Goal: Information Seeking & Learning: Learn about a topic

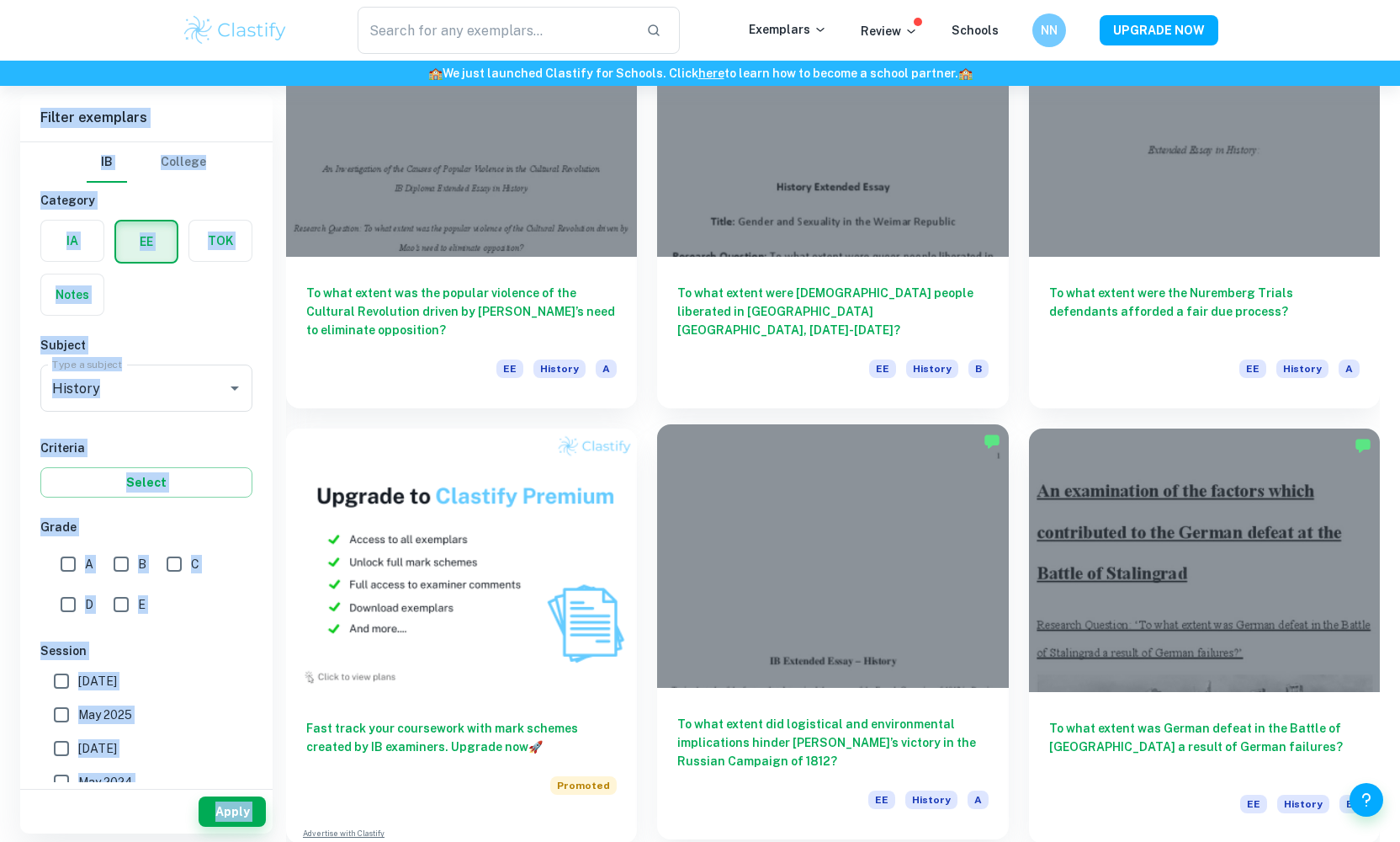
scroll to position [656, 0]
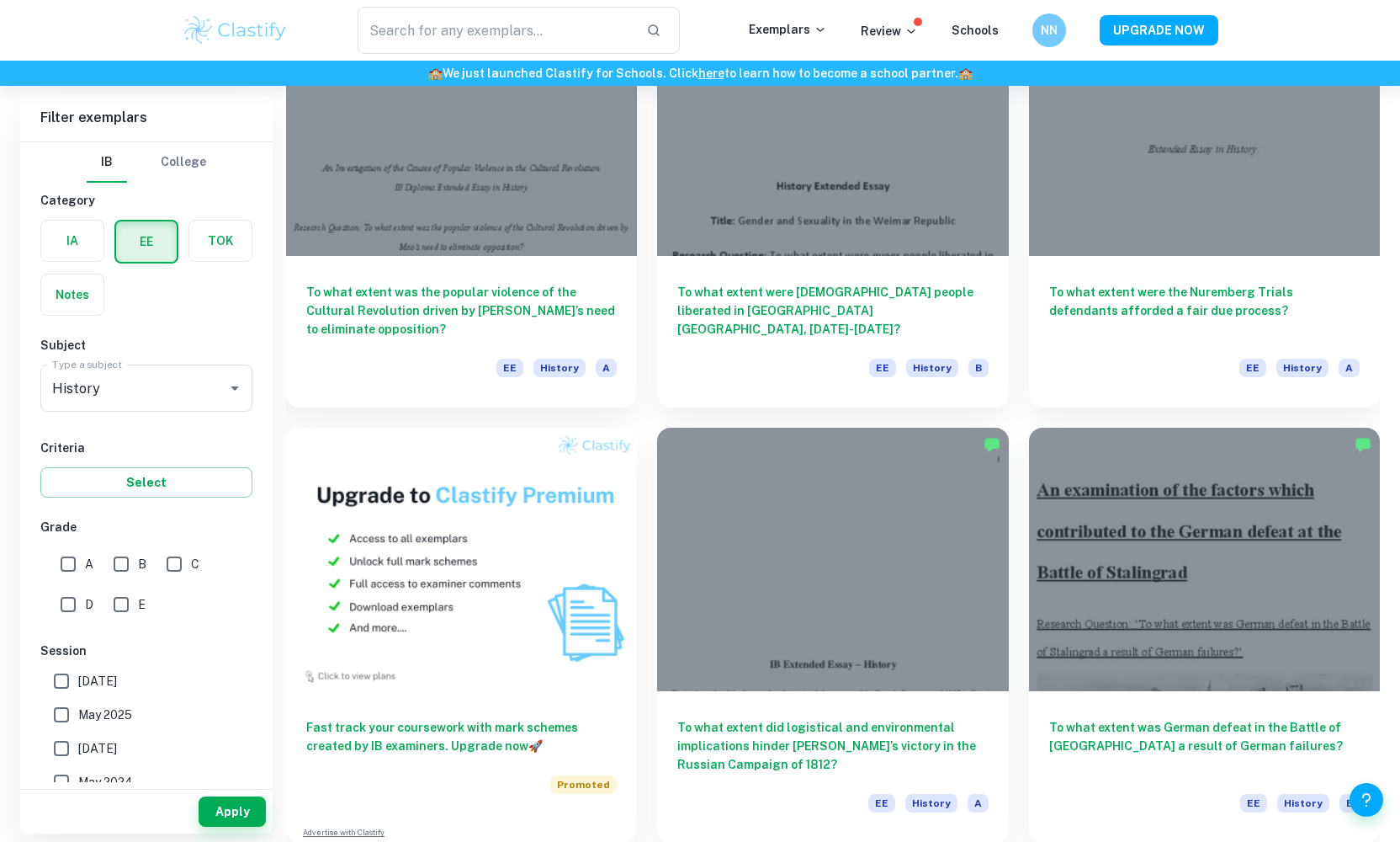
click at [1251, 52] on div "​ Exemplars Review Schools NN UPGRADE NOW" at bounding box center [700, 30] width 1400 height 61
click at [1250, 52] on div "​ Exemplars Review Schools NN UPGRADE NOW" at bounding box center [700, 30] width 1400 height 61
click at [178, 732] on label "[DATE]" at bounding box center [142, 748] width 194 height 33
click at [78, 732] on input "[DATE]" at bounding box center [62, 748] width 33 height 33
checkbox input "true"
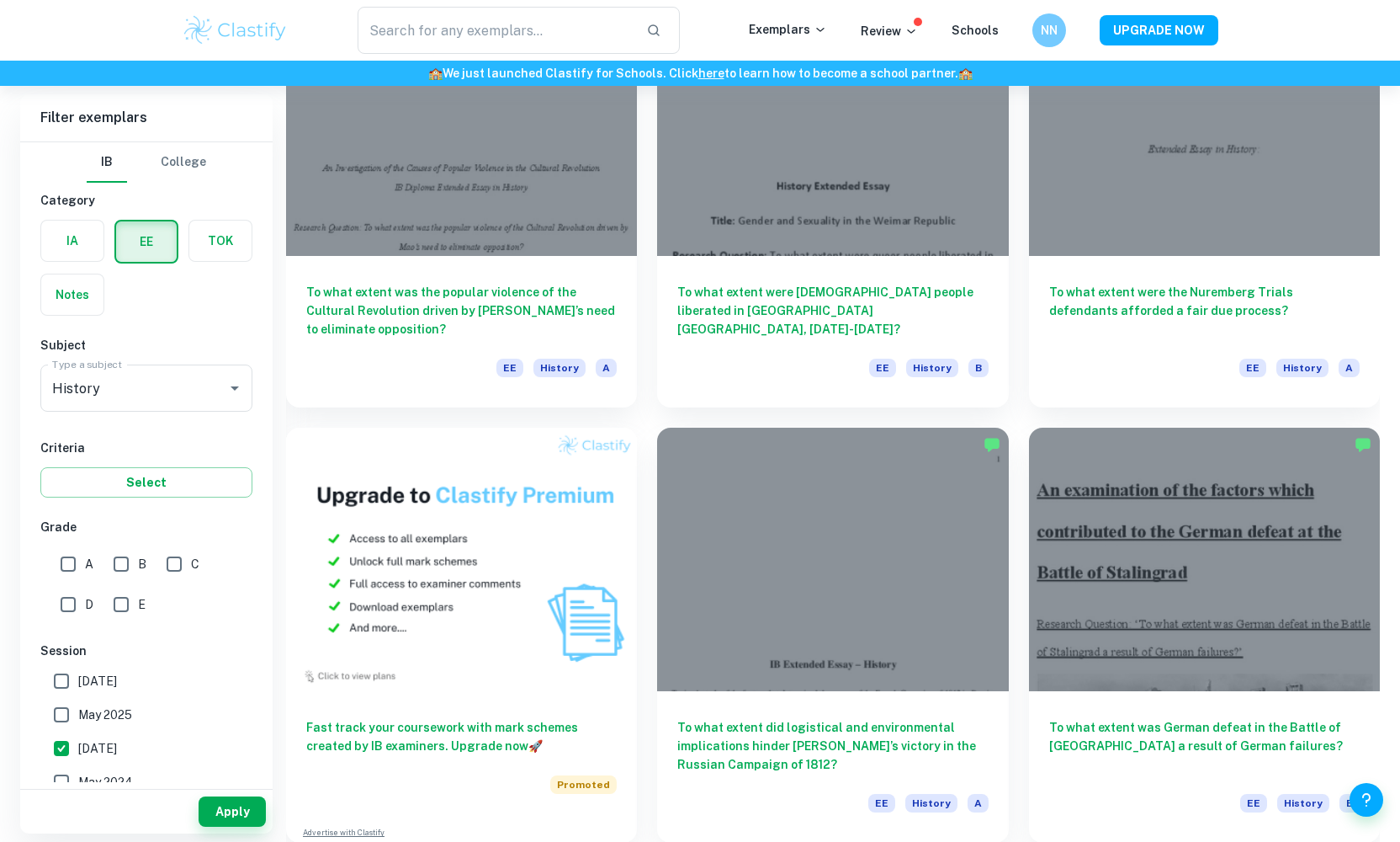
click at [215, 717] on label "May 2025" at bounding box center [142, 714] width 194 height 33
click at [78, 717] on input "May 2025" at bounding box center [62, 714] width 33 height 33
checkbox input "true"
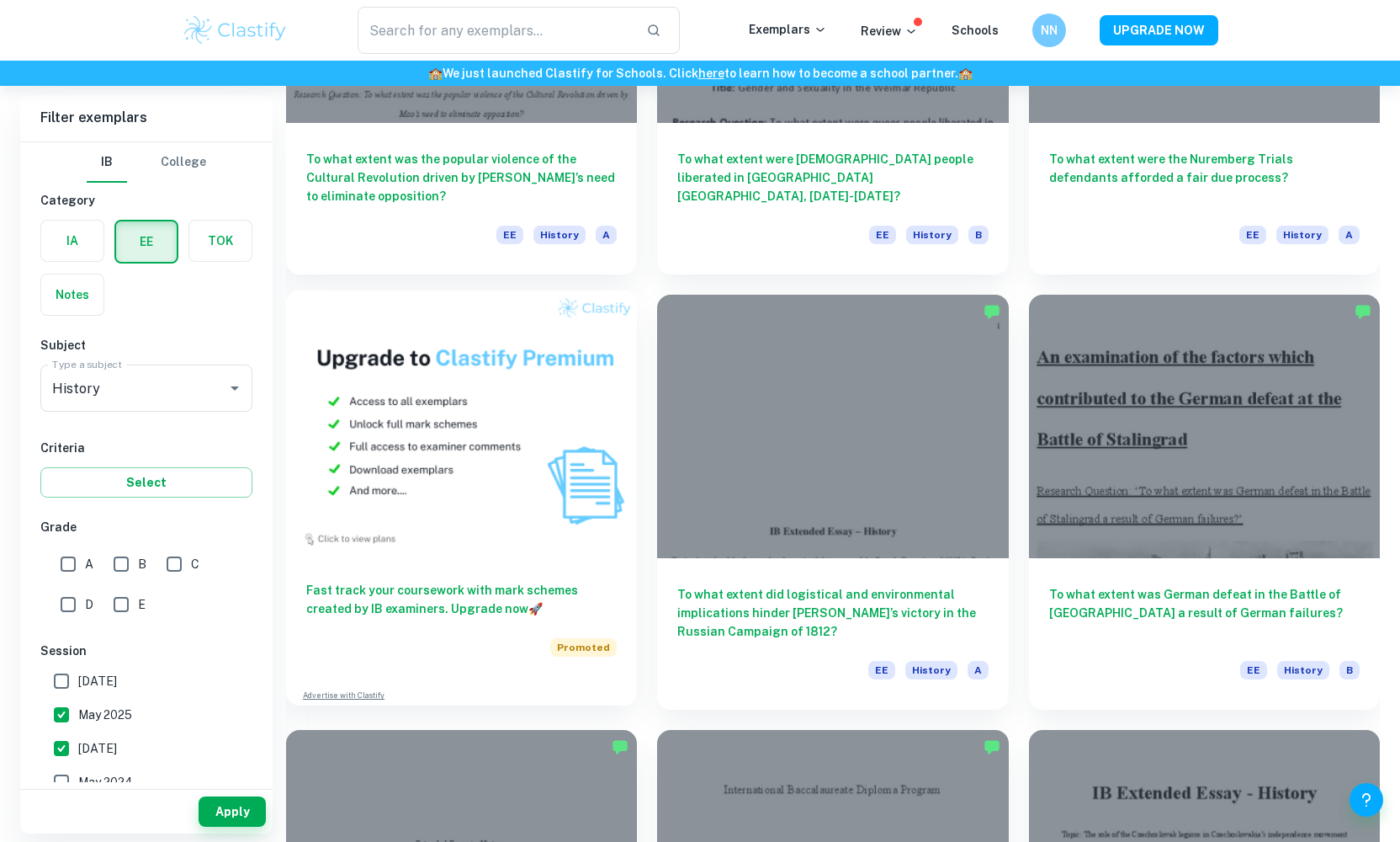
scroll to position [789, 0]
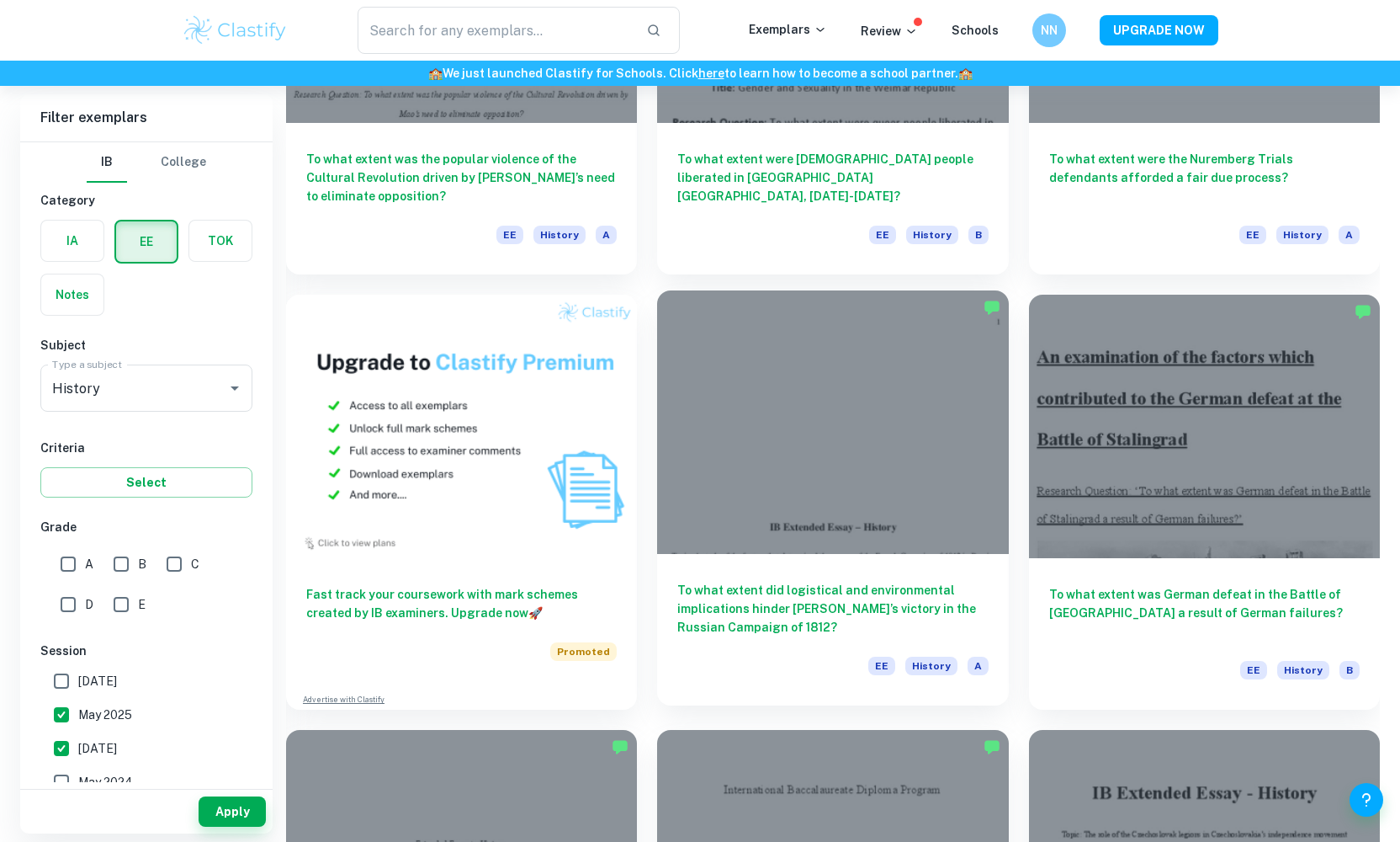
click at [762, 543] on div at bounding box center [832, 422] width 350 height 264
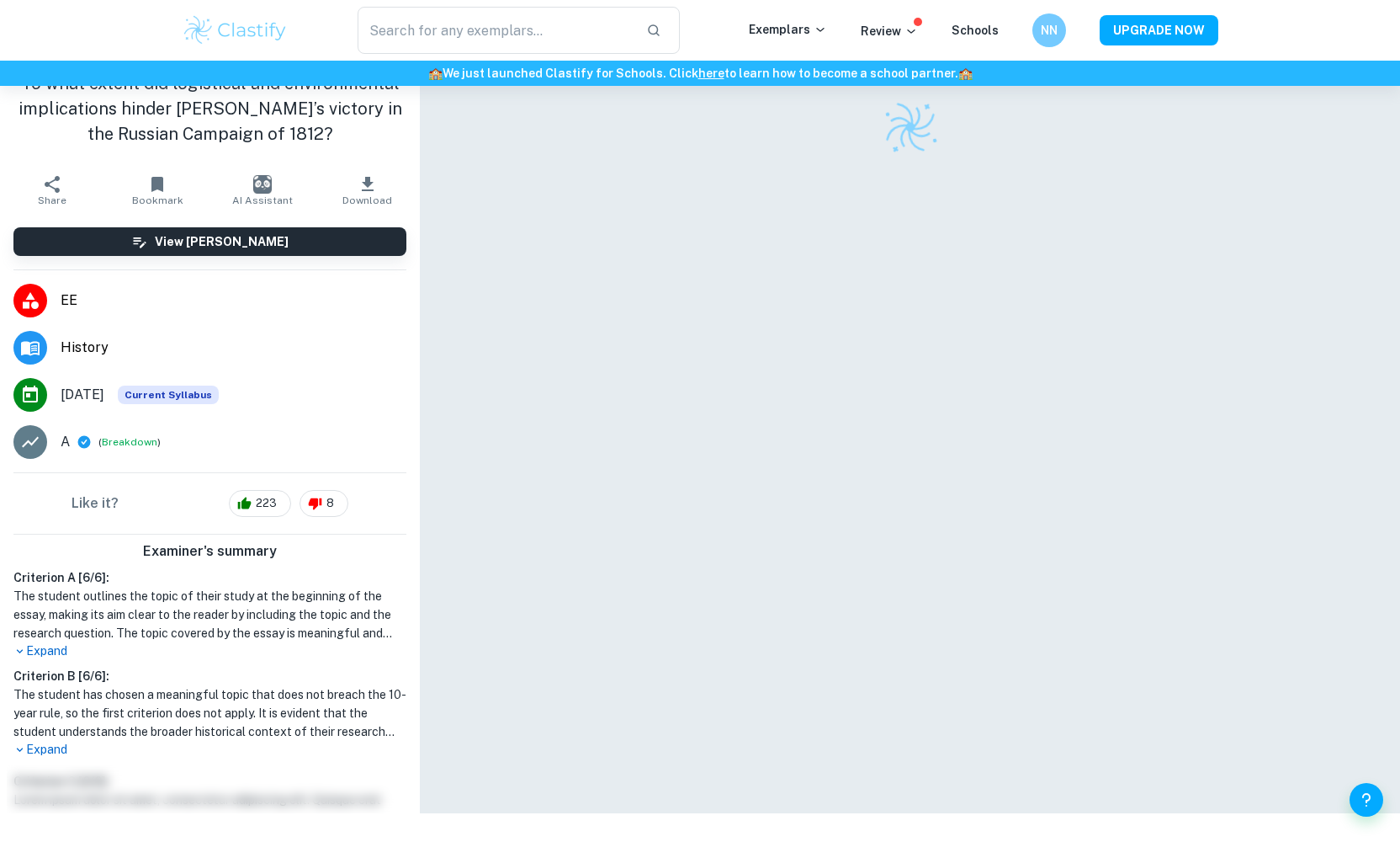
scroll to position [73, 0]
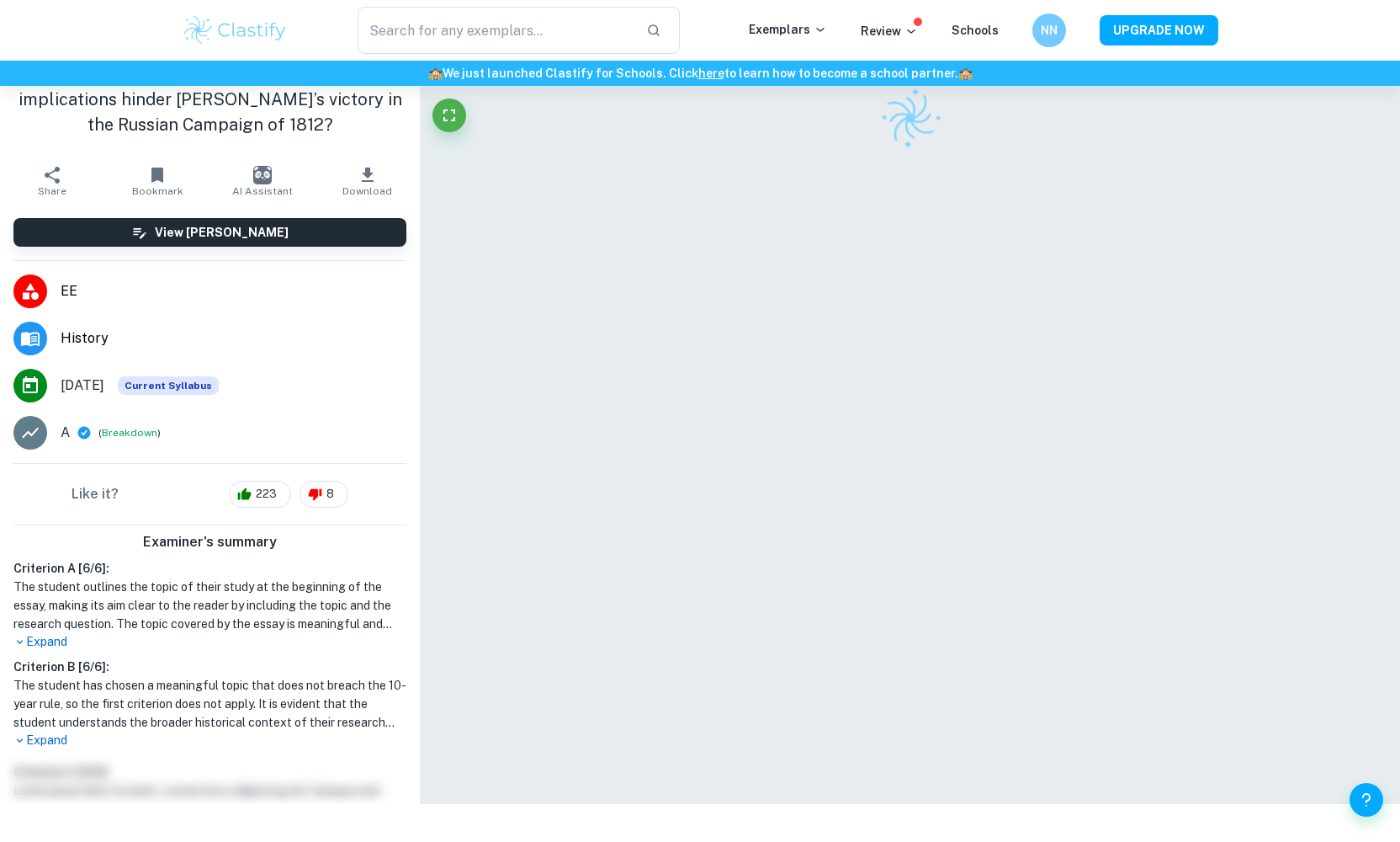
click at [42, 746] on div "Criterion B [ 6 / 6 ]: The student has chosen a meaningful topic that does not …" at bounding box center [210, 703] width 406 height 92
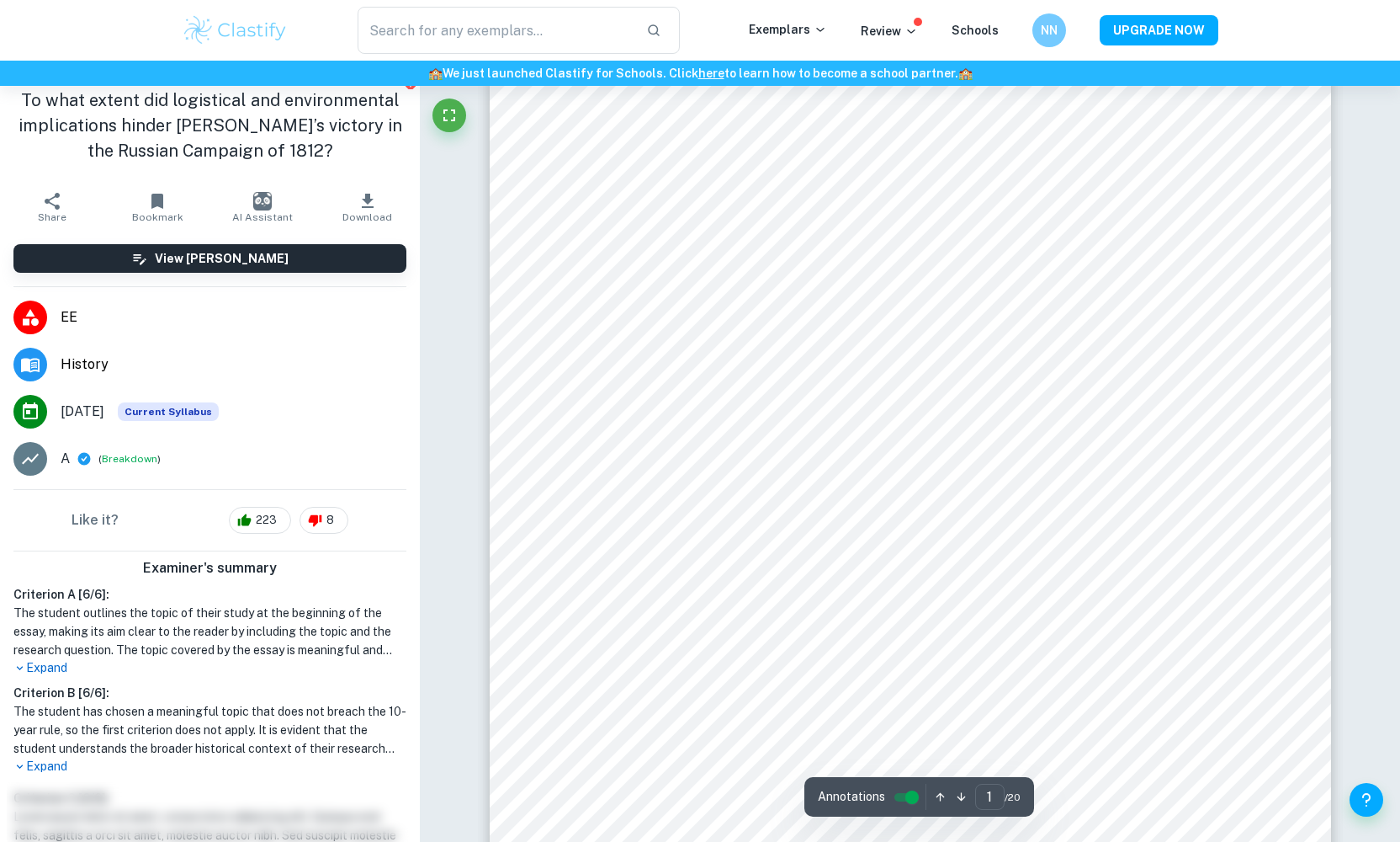
scroll to position [16, 0]
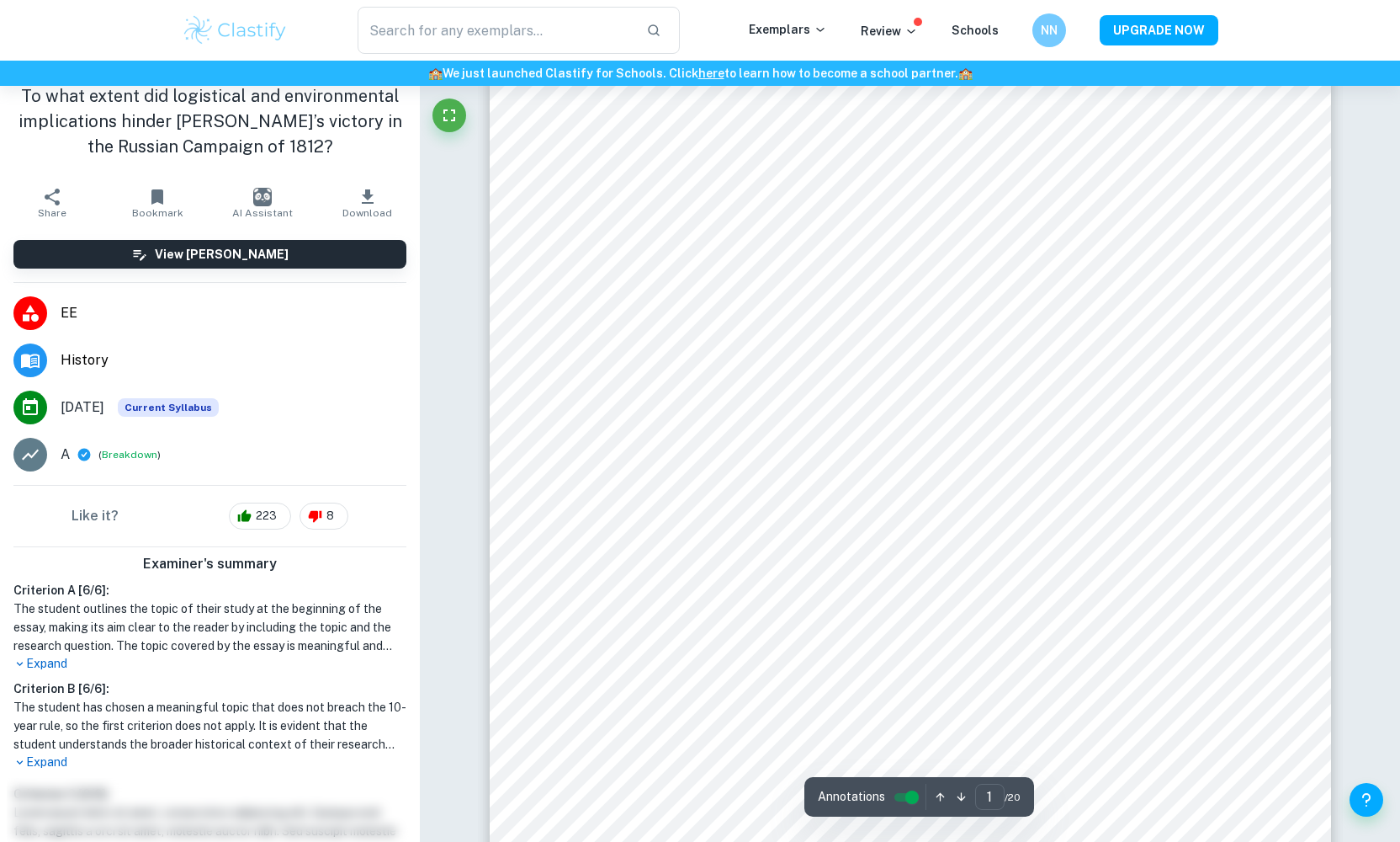
click at [36, 673] on div "Criterion A [ 6 / 6 ]: The student outlines the topic of their study at the beg…" at bounding box center [210, 676] width 406 height 190
click at [47, 663] on p "Expand" at bounding box center [210, 663] width 392 height 18
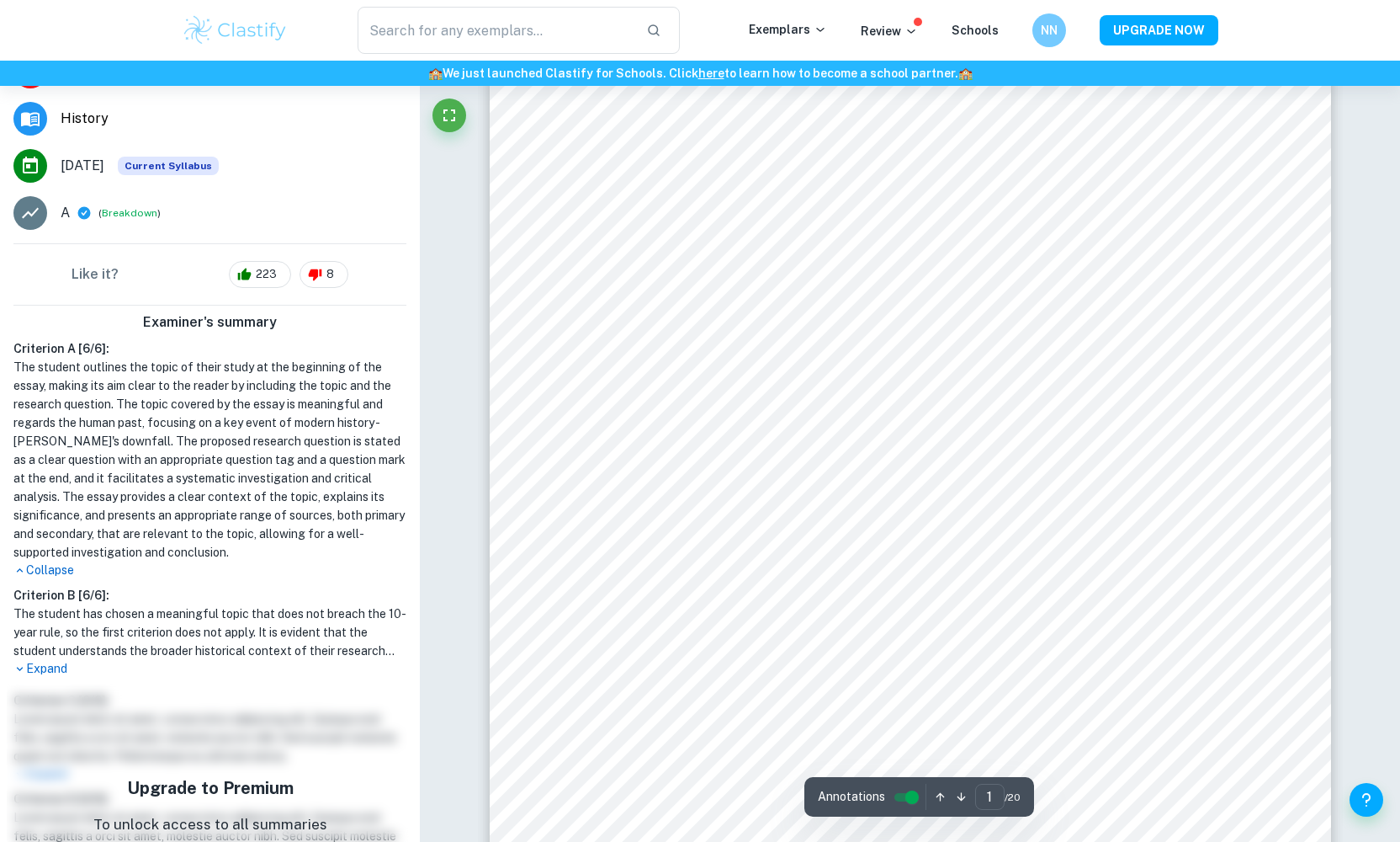
scroll to position [268, 0]
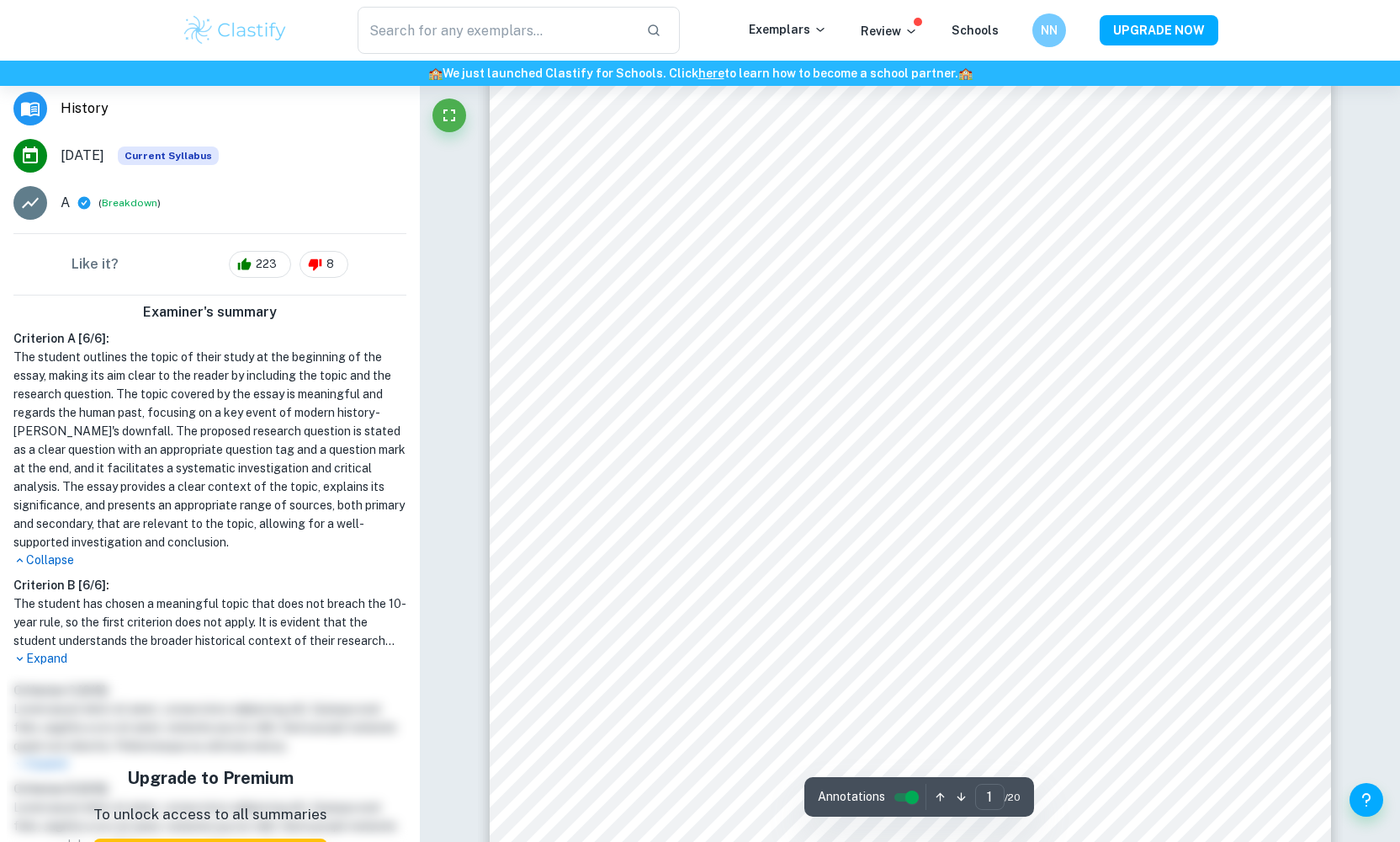
click at [47, 660] on p "Expand" at bounding box center [210, 658] width 392 height 18
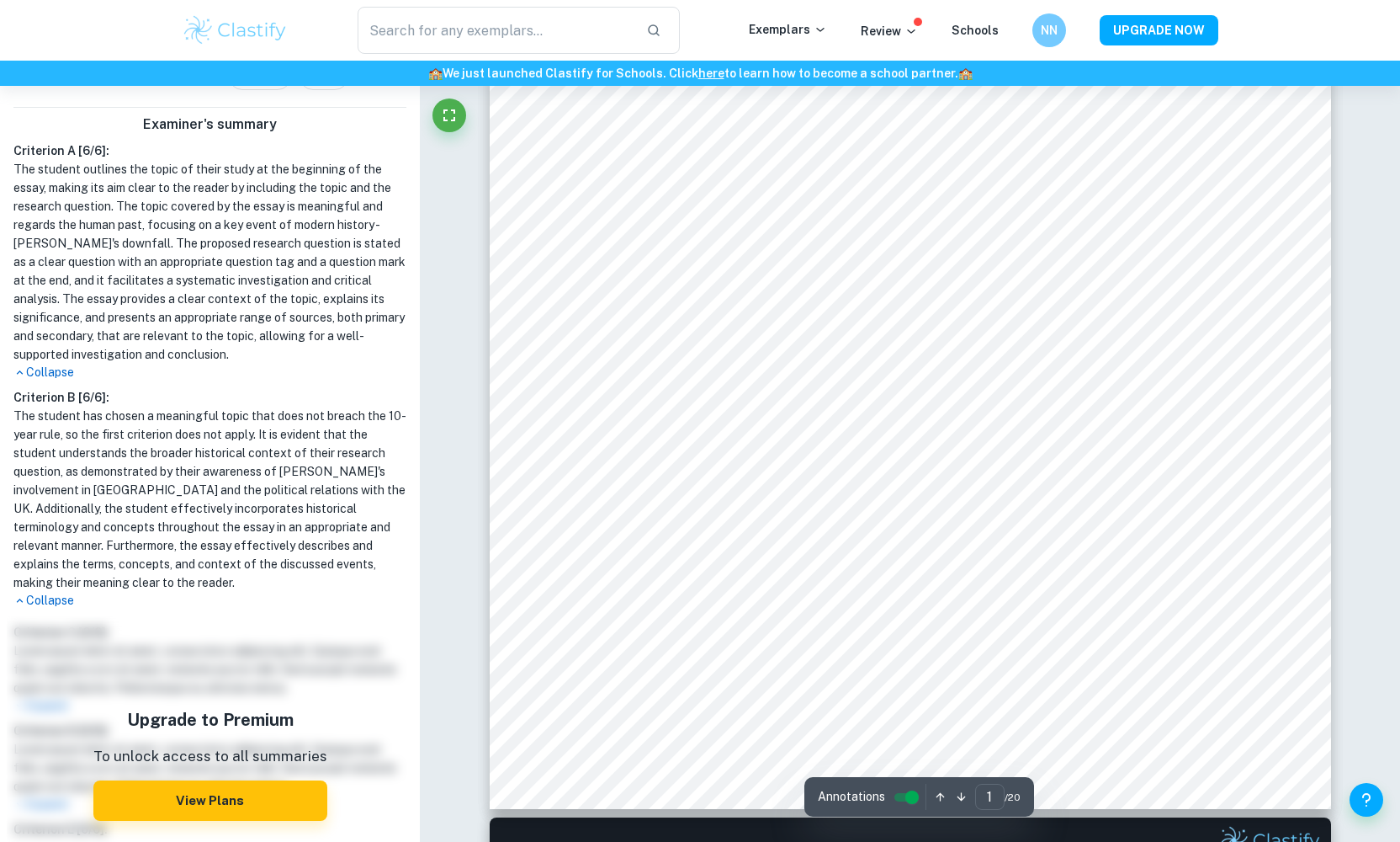
scroll to position [498, 0]
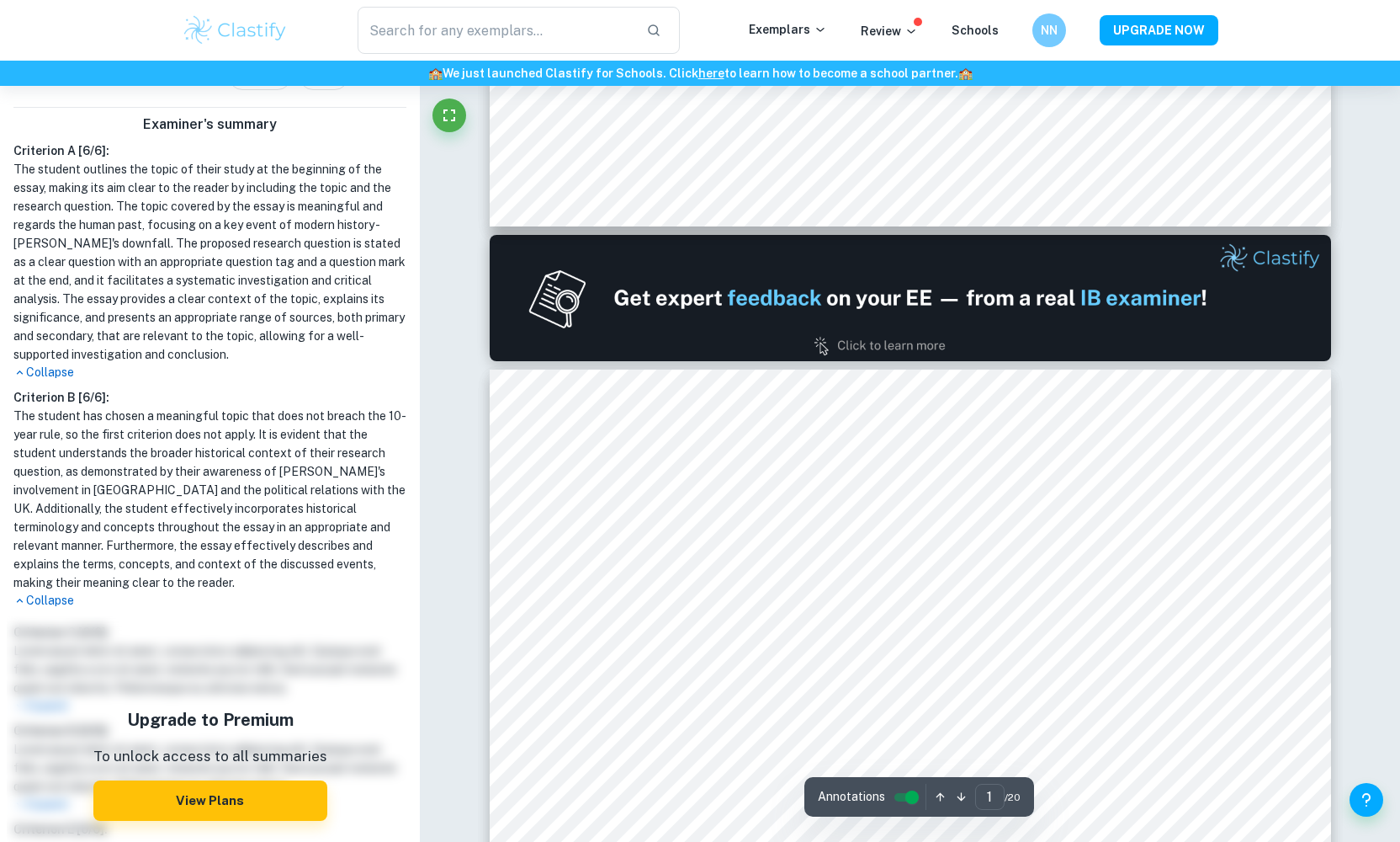
type input "2"
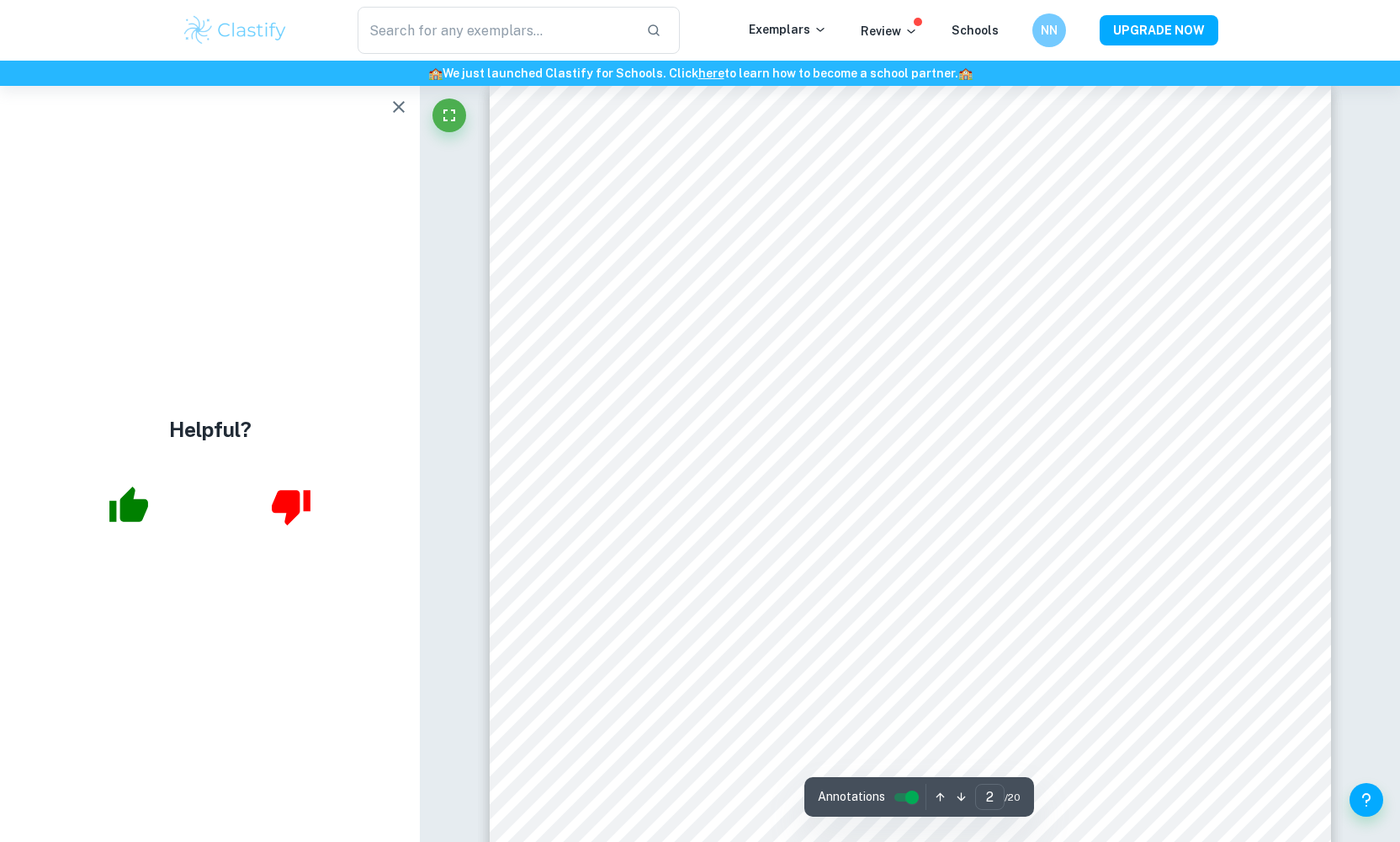
scroll to position [1355, 0]
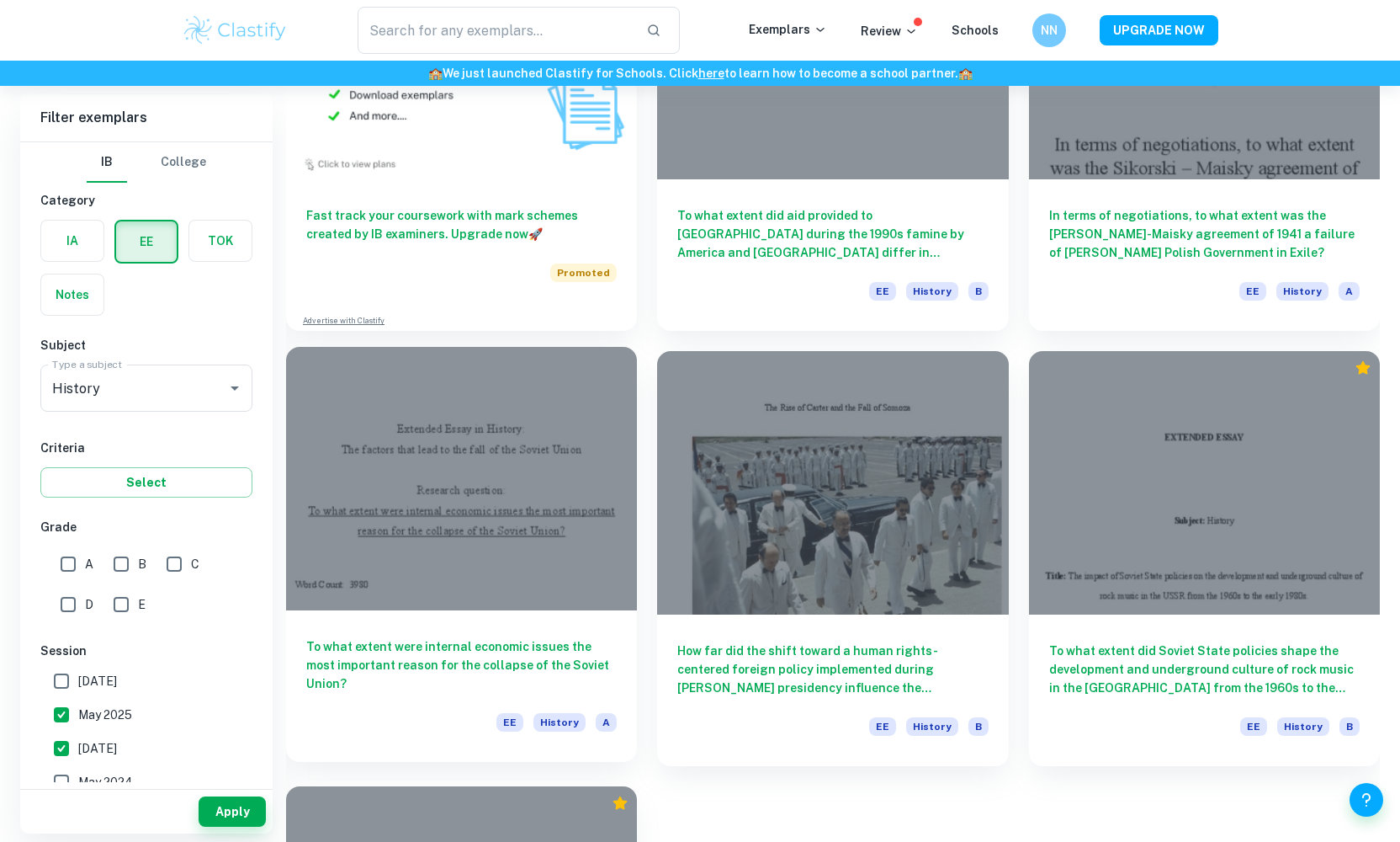
scroll to position [1171, 0]
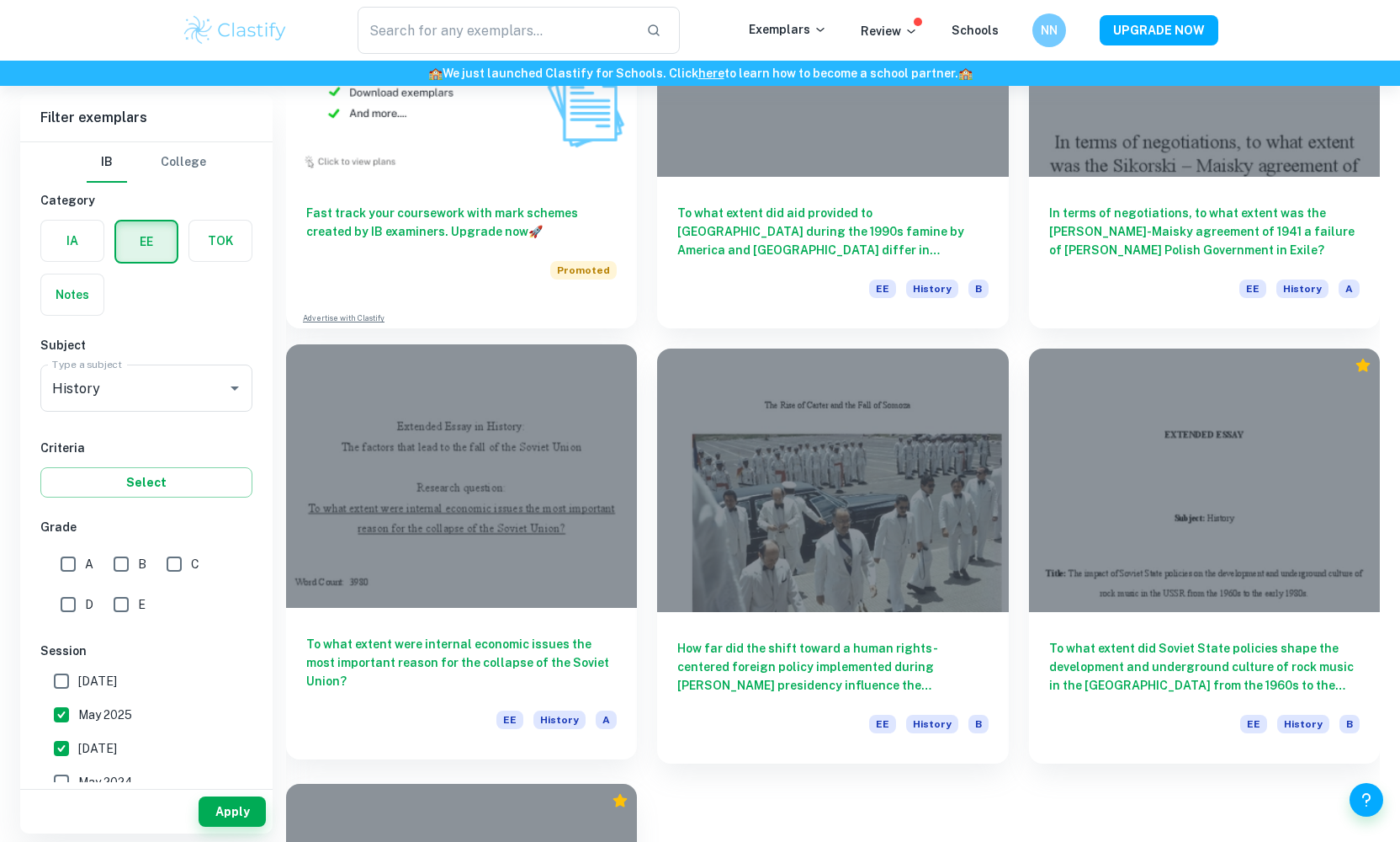
click at [538, 627] on div "To what extent were internal economic issues the most important reason for the …" at bounding box center [461, 683] width 350 height 151
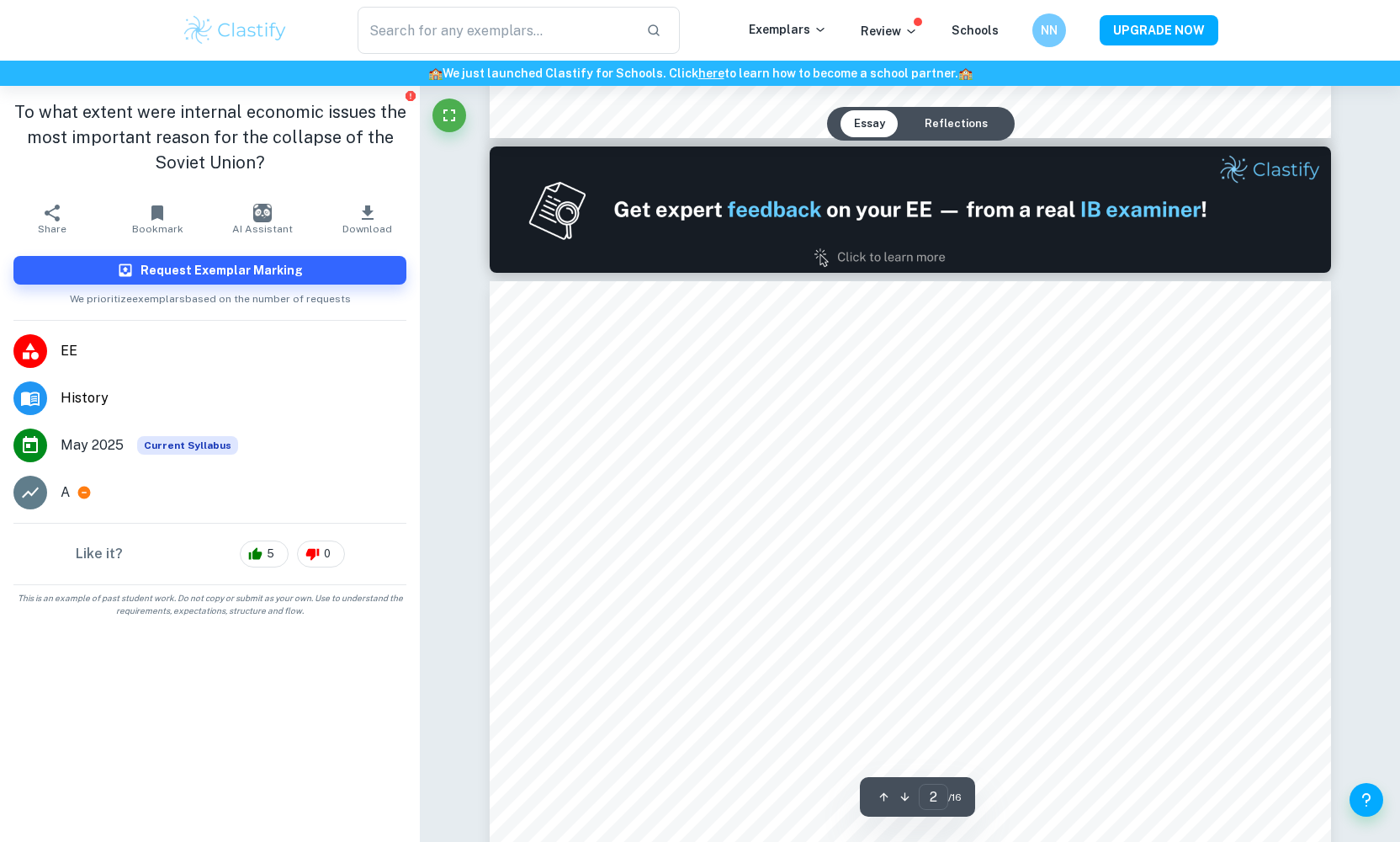
scroll to position [702, 0]
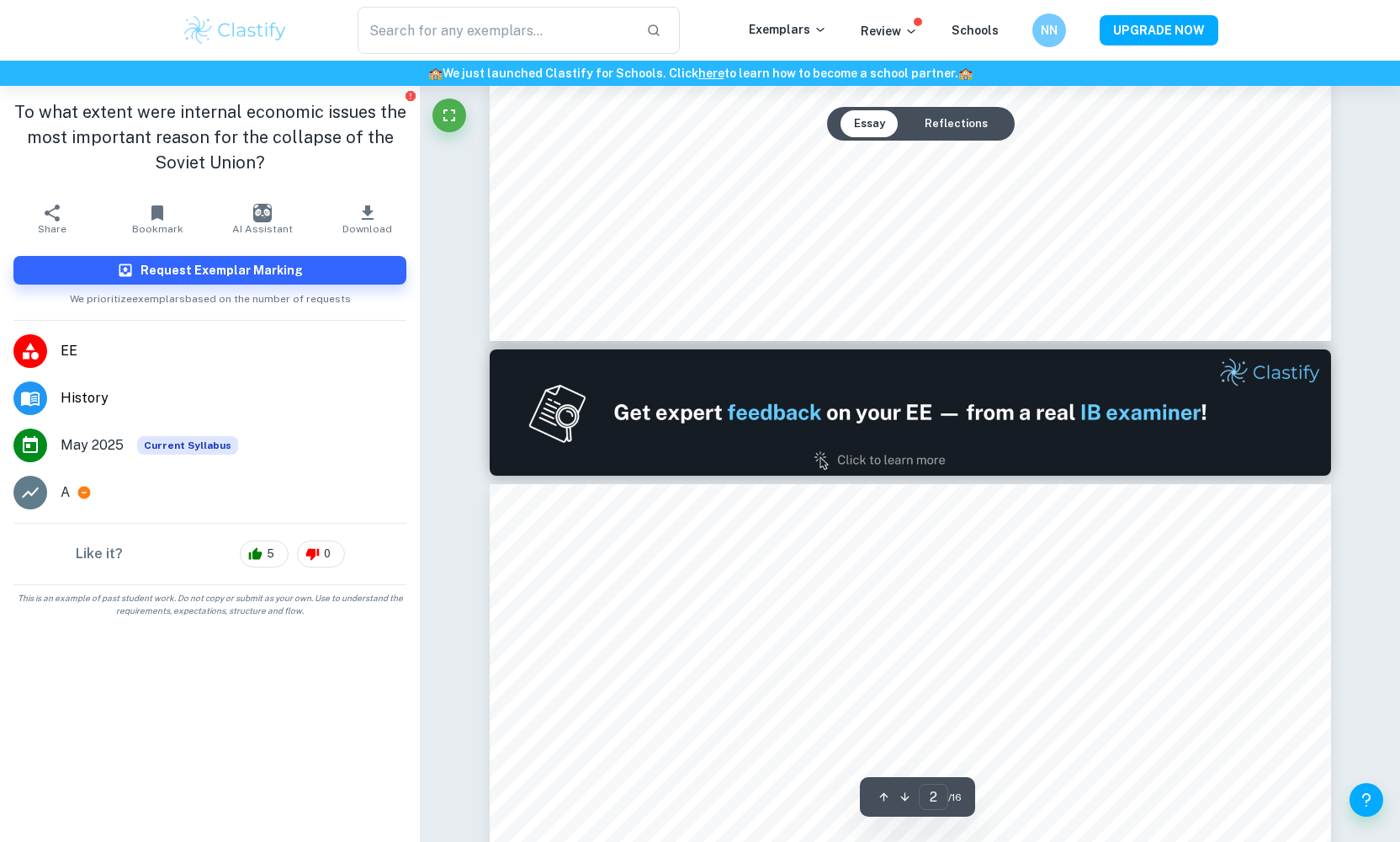
type input "1"
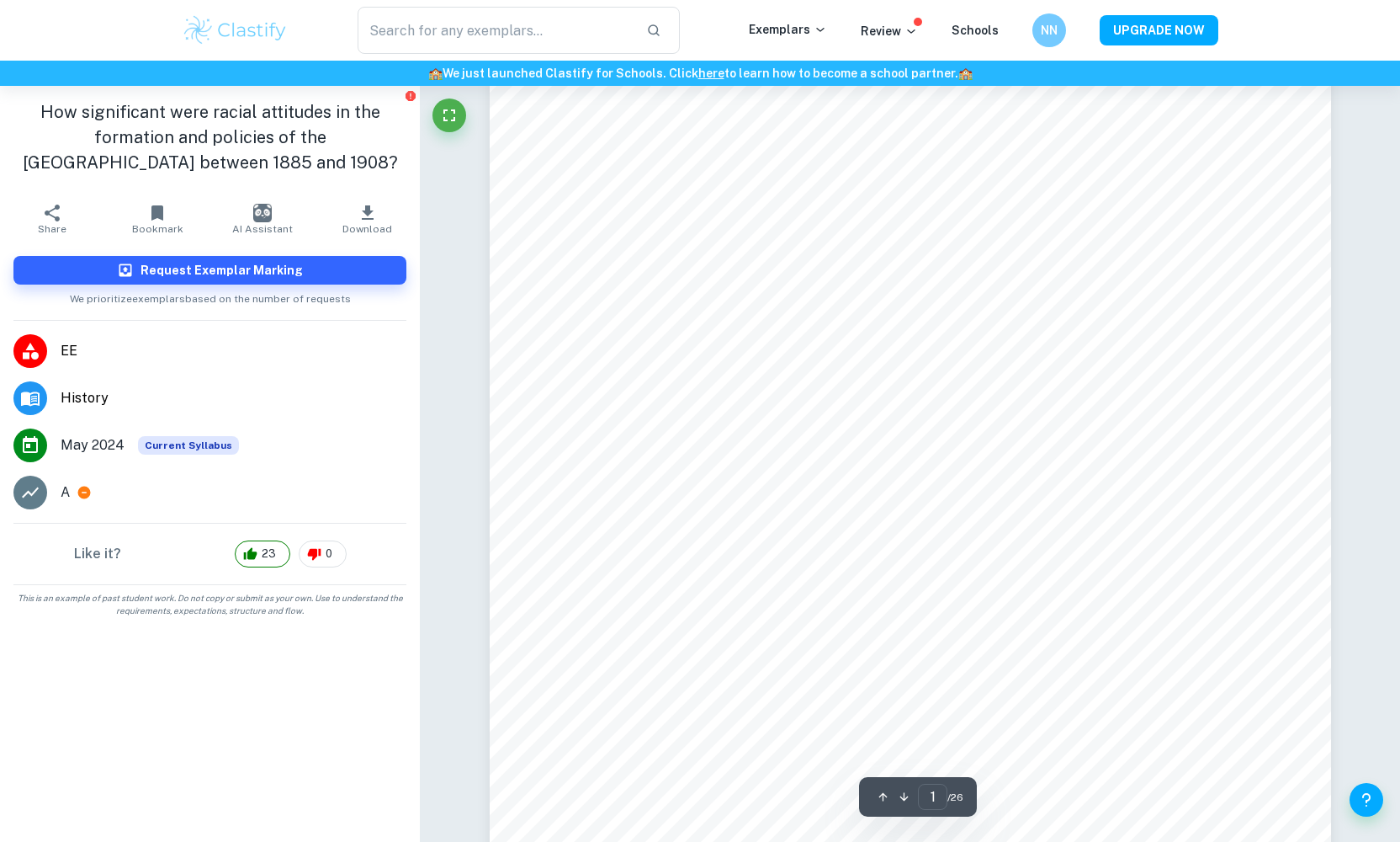
scroll to position [206, 0]
type input "2"
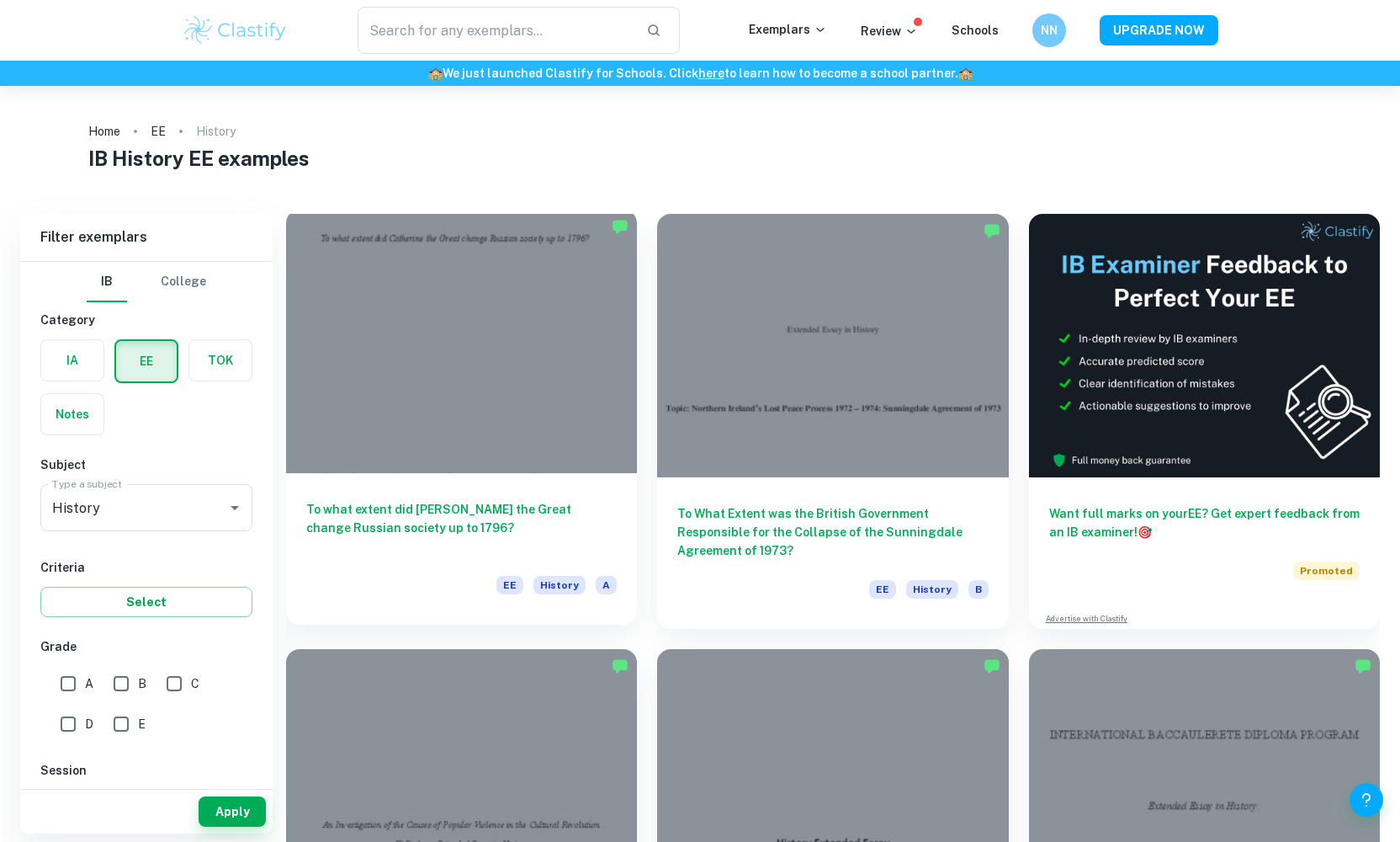
click at [471, 545] on h6 "To what extent did [PERSON_NAME] the Great change Russian society up to 1796?" at bounding box center [462, 527] width 310 height 56
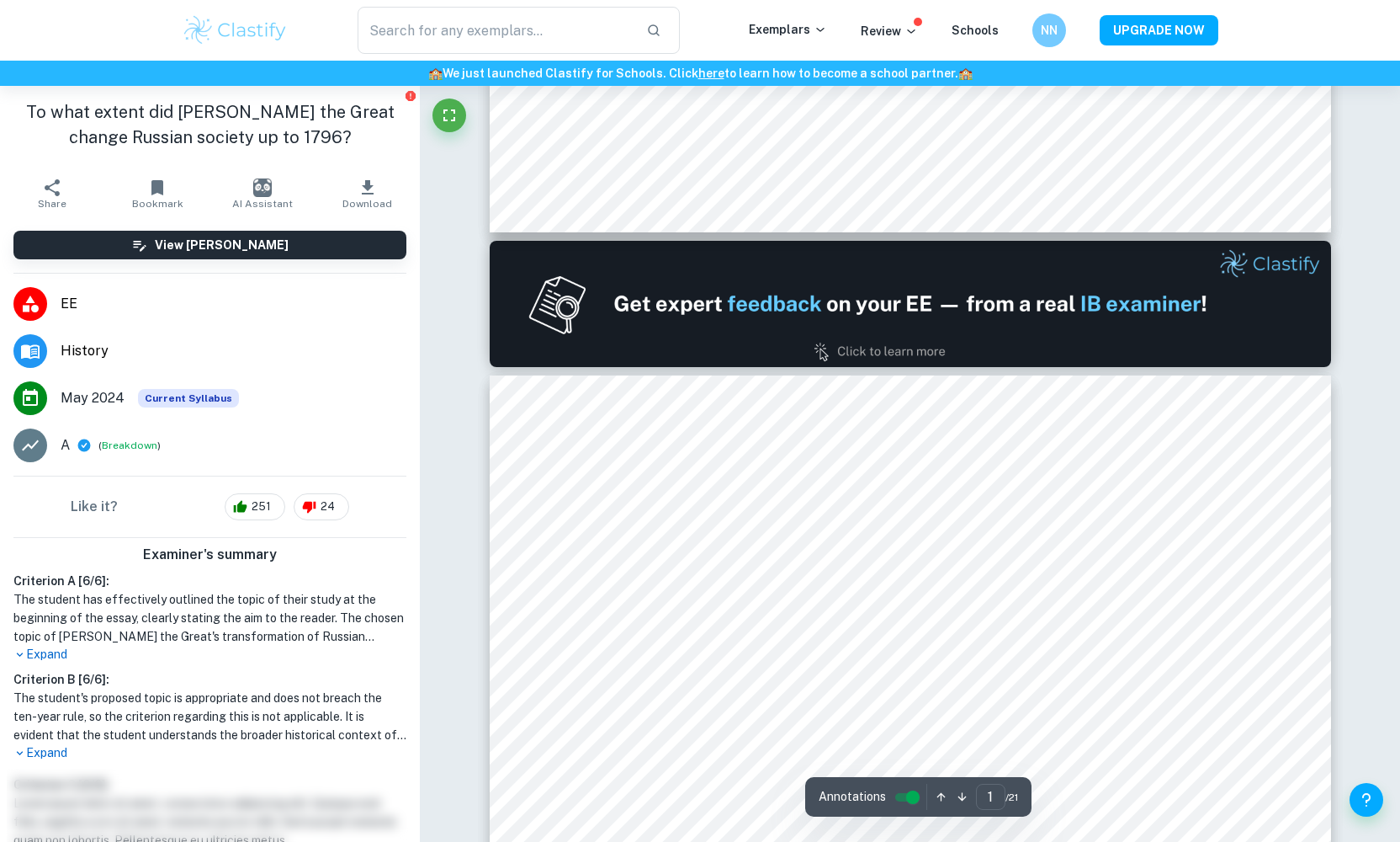
type input "2"
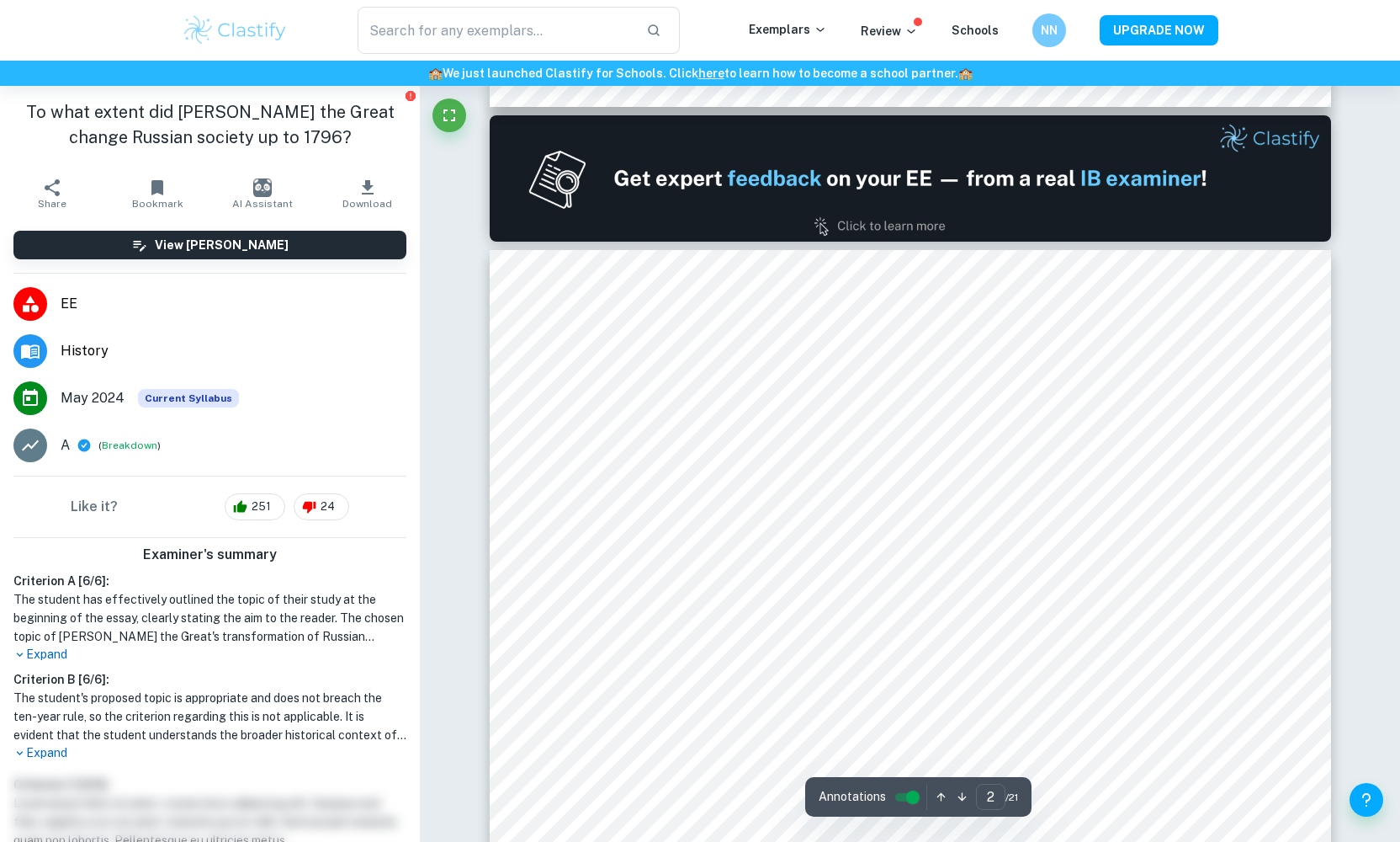
scroll to position [1185, 0]
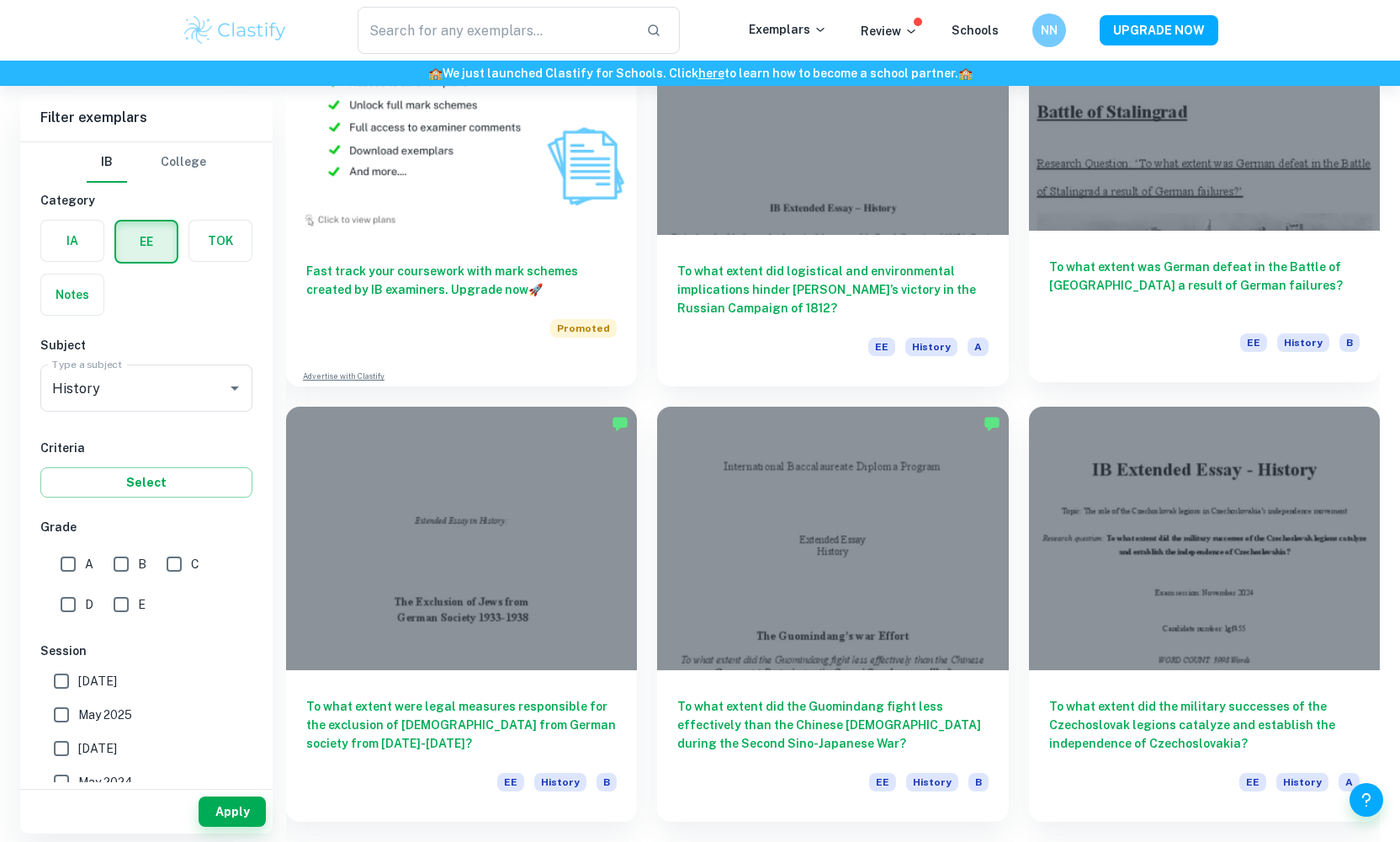
scroll to position [1116, 0]
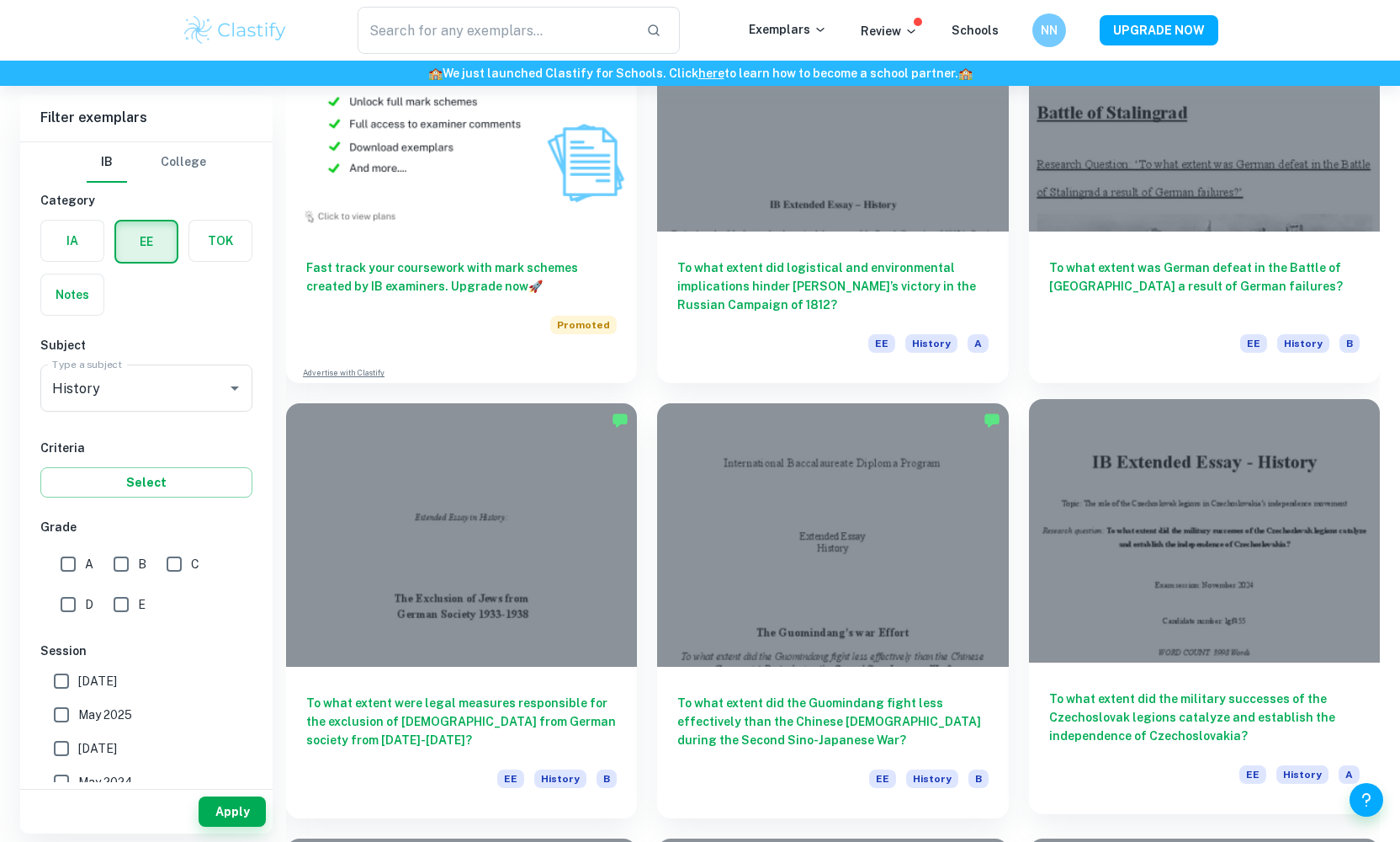
click at [1178, 577] on div at bounding box center [1204, 530] width 350 height 264
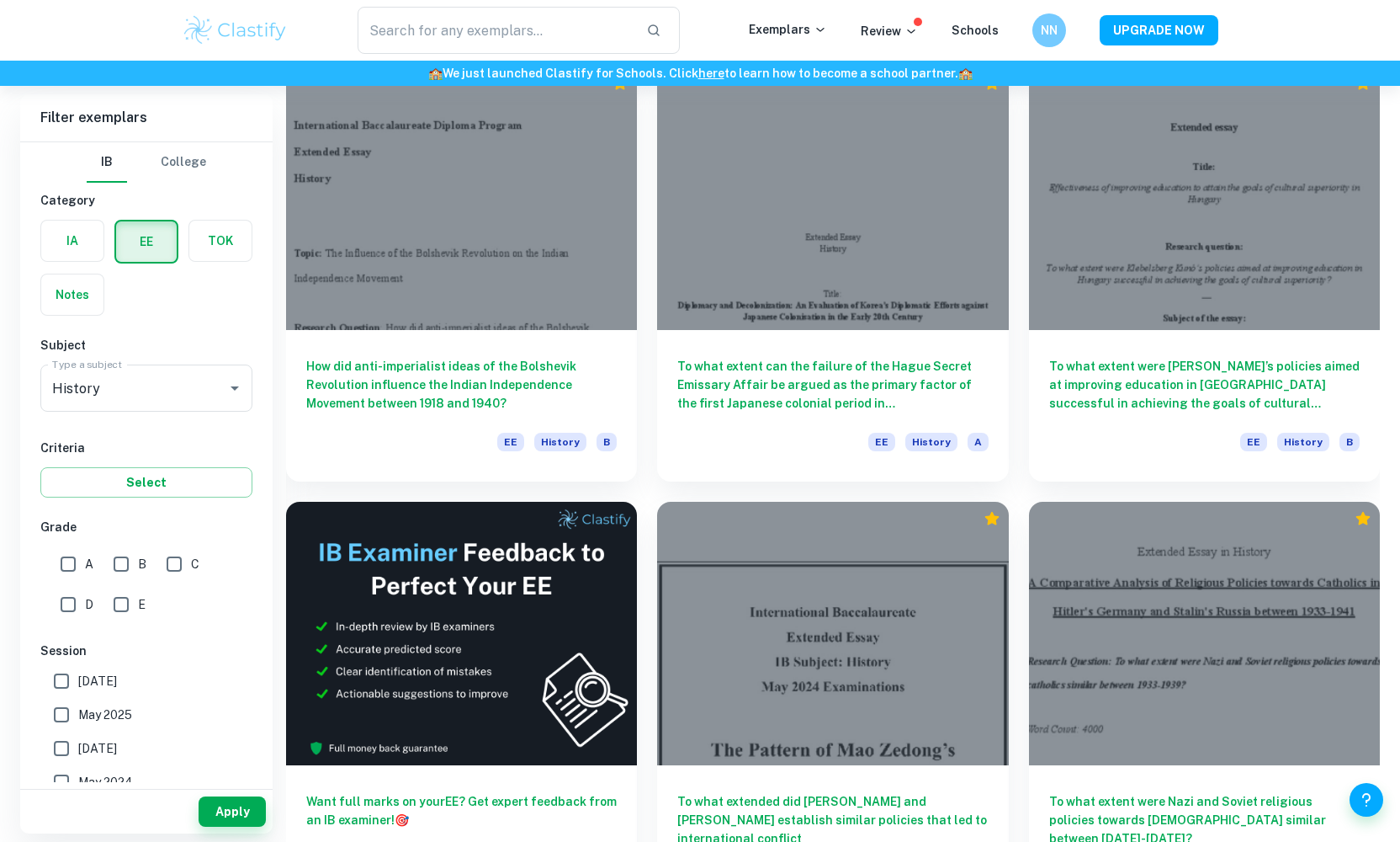
scroll to position [2336, 0]
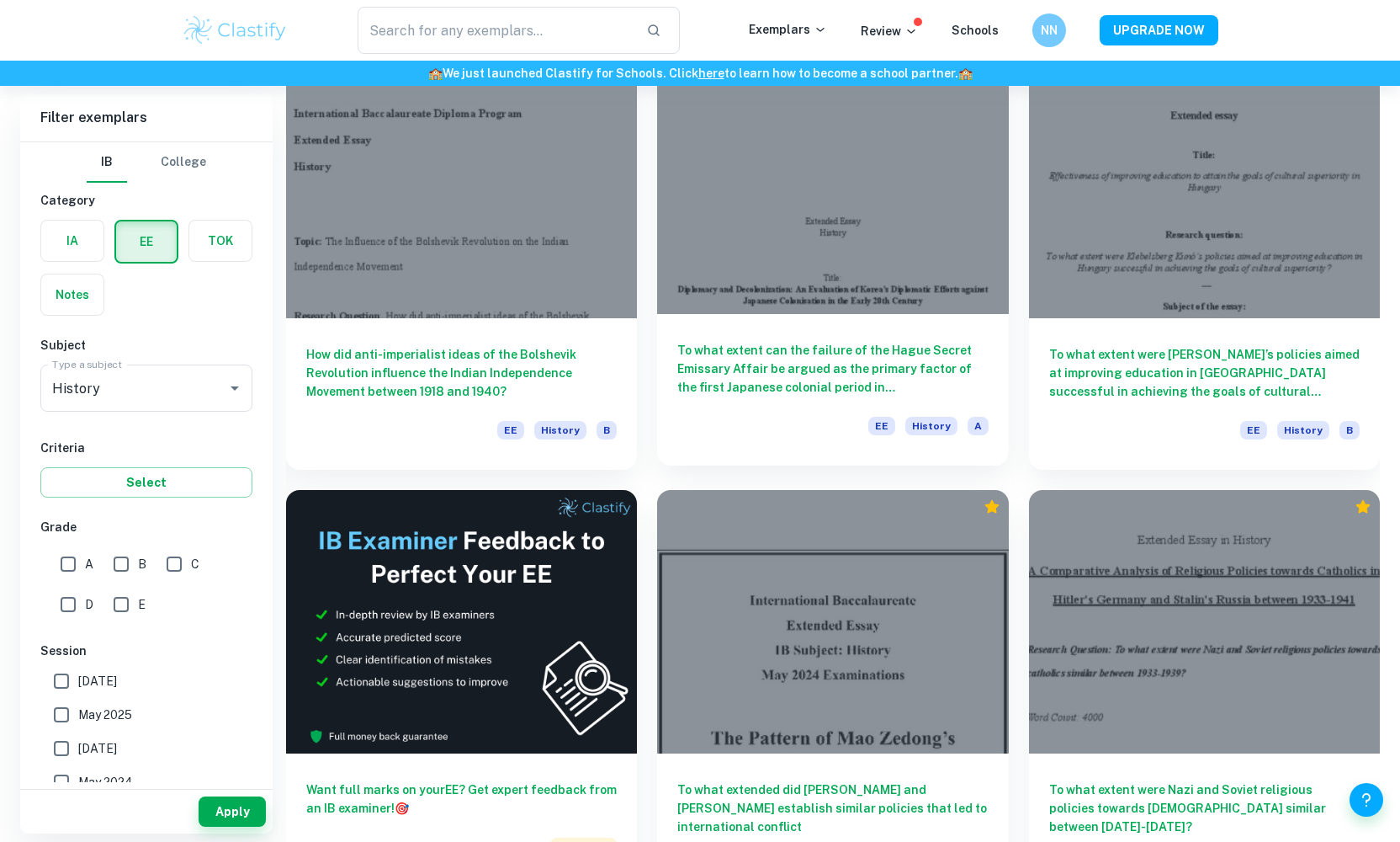
click at [721, 411] on div "To what extent can the failure of the Hague Secret Emissary Affair be argued as…" at bounding box center [832, 389] width 350 height 151
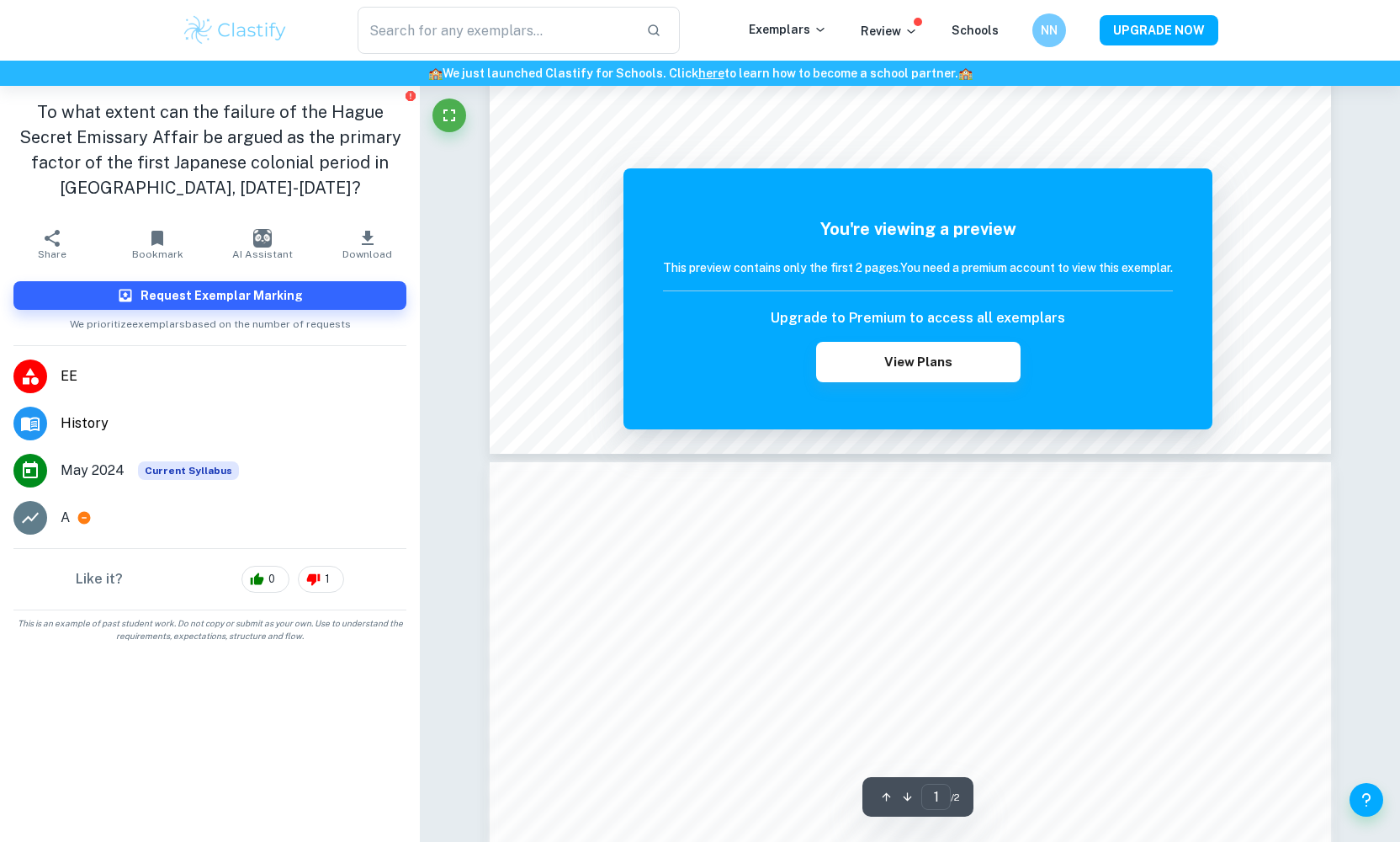
scroll to position [1083, 0]
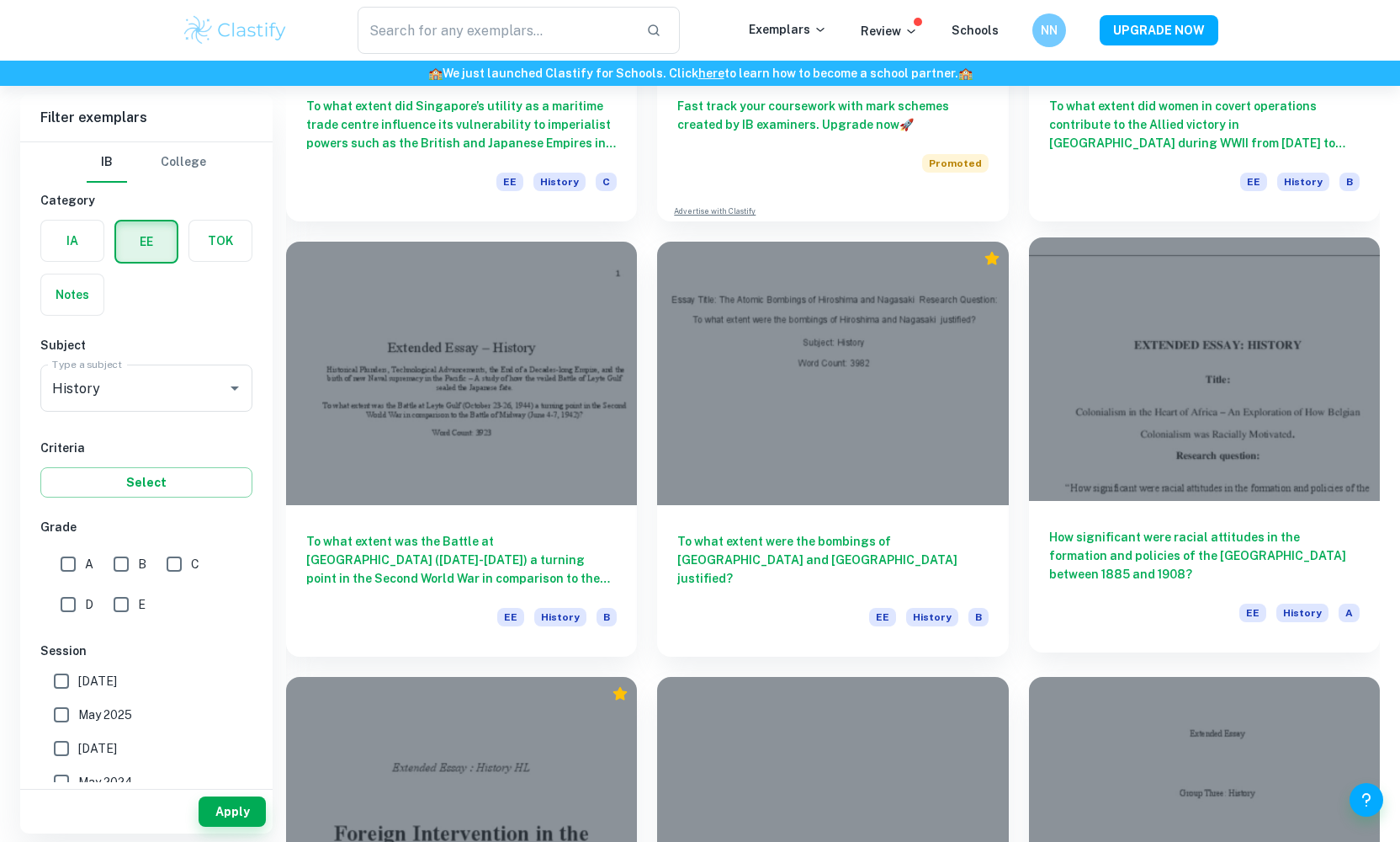
scroll to position [3452, 0]
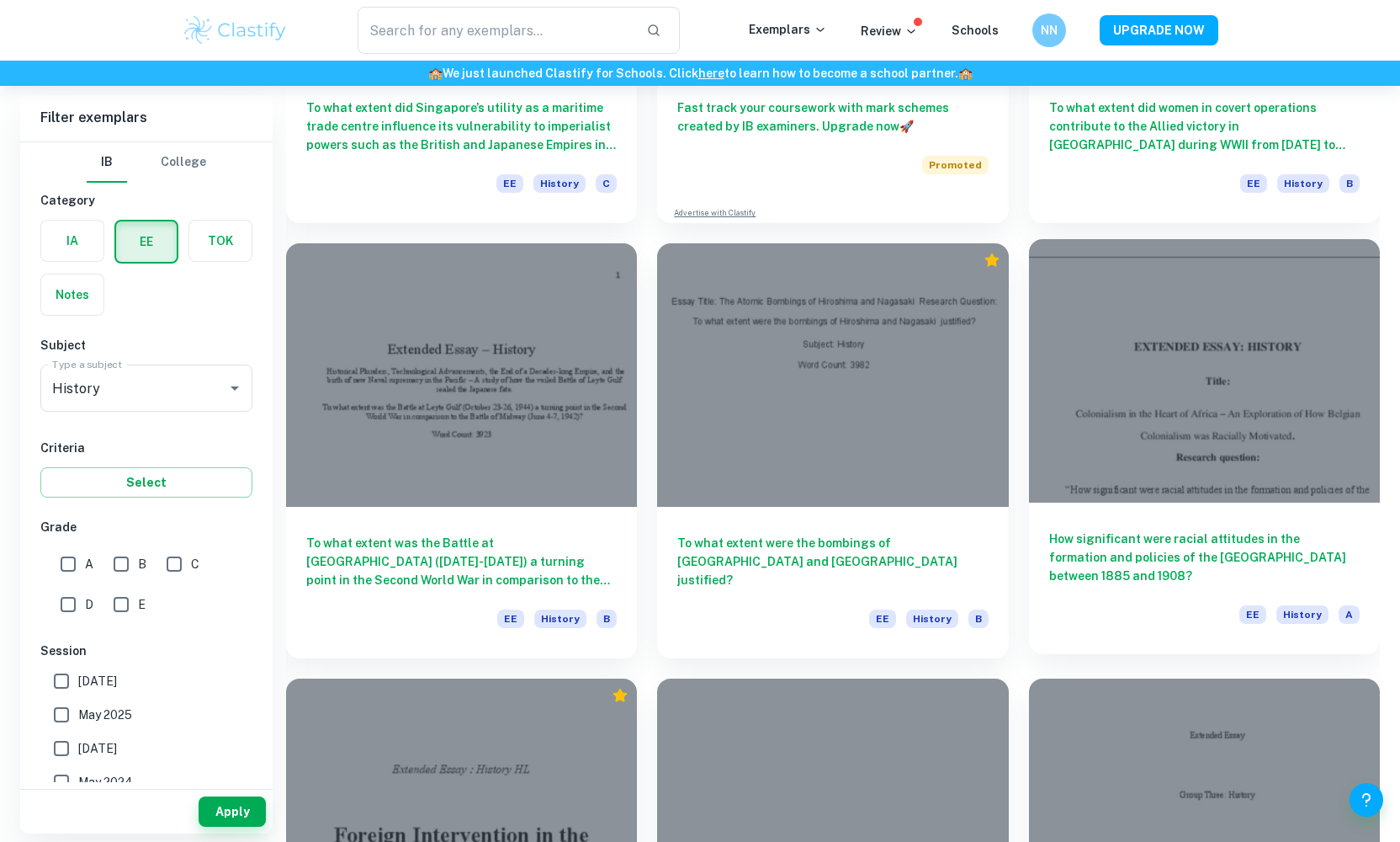
click at [1132, 595] on div "How significant were racial attitudes in the formation and policies of the Cong…" at bounding box center [1204, 577] width 350 height 151
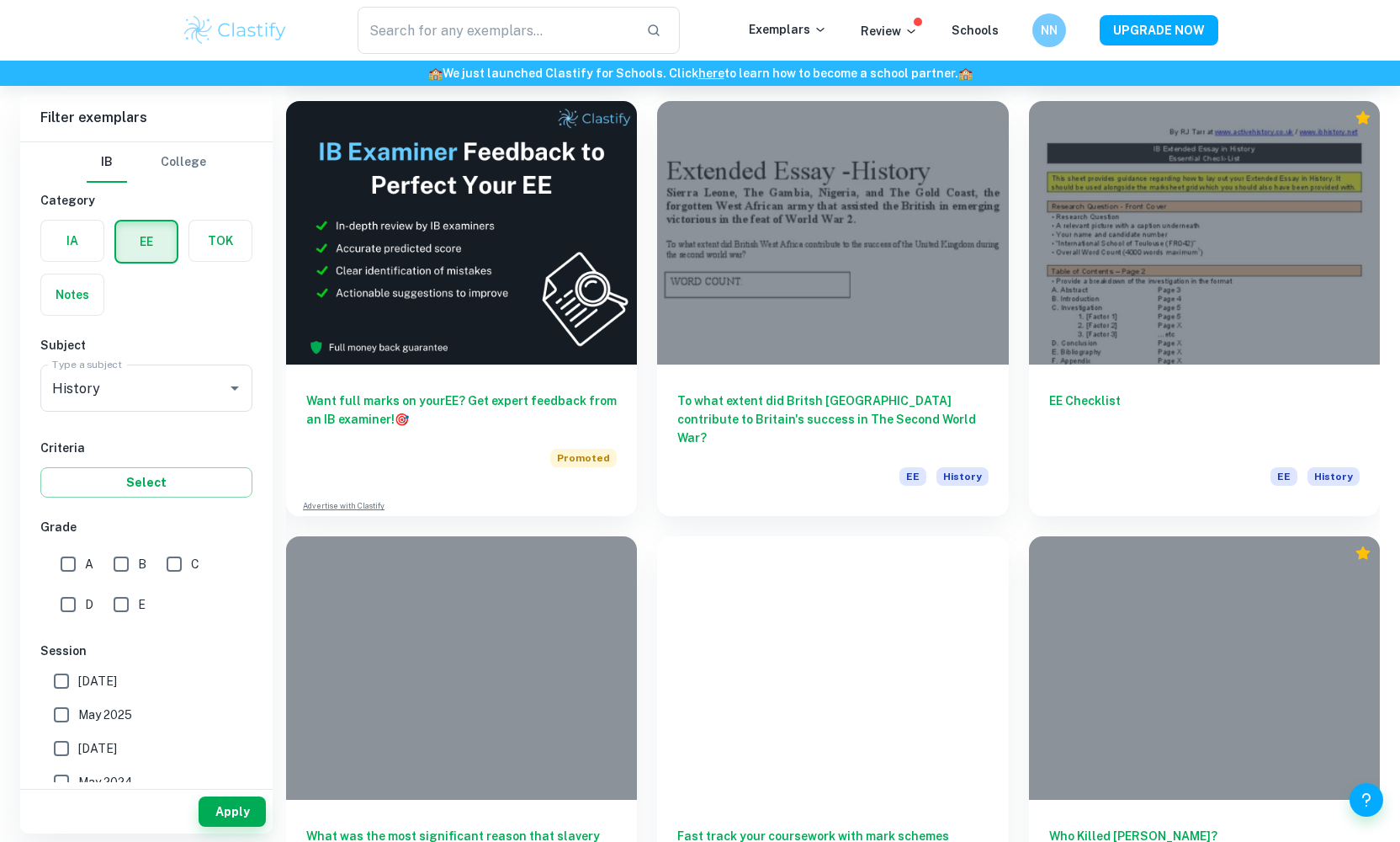
scroll to position [9717, 0]
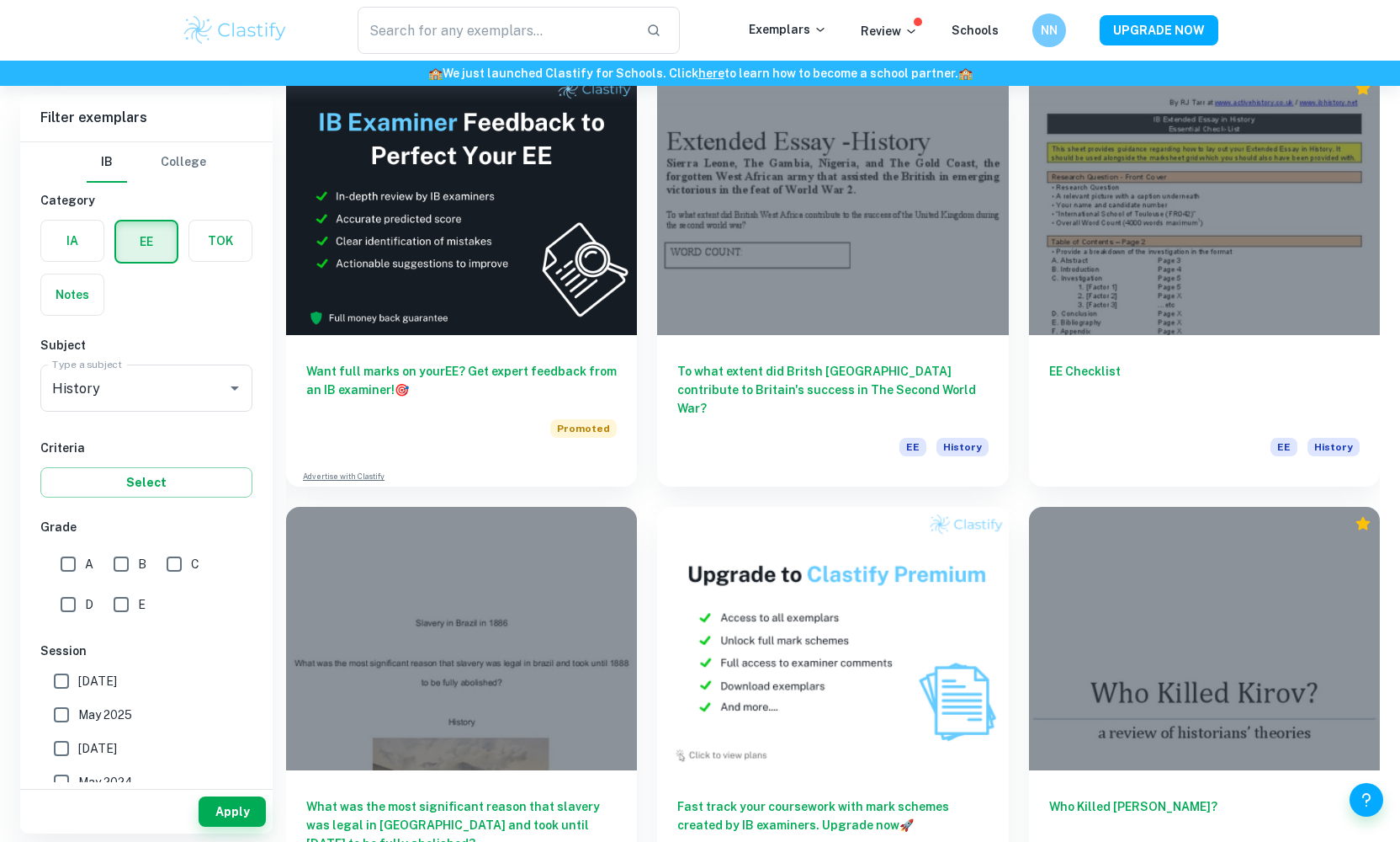
click at [82, 560] on input "A" at bounding box center [68, 564] width 33 height 33
checkbox input "true"
click at [226, 810] on button "Apply" at bounding box center [231, 811] width 67 height 30
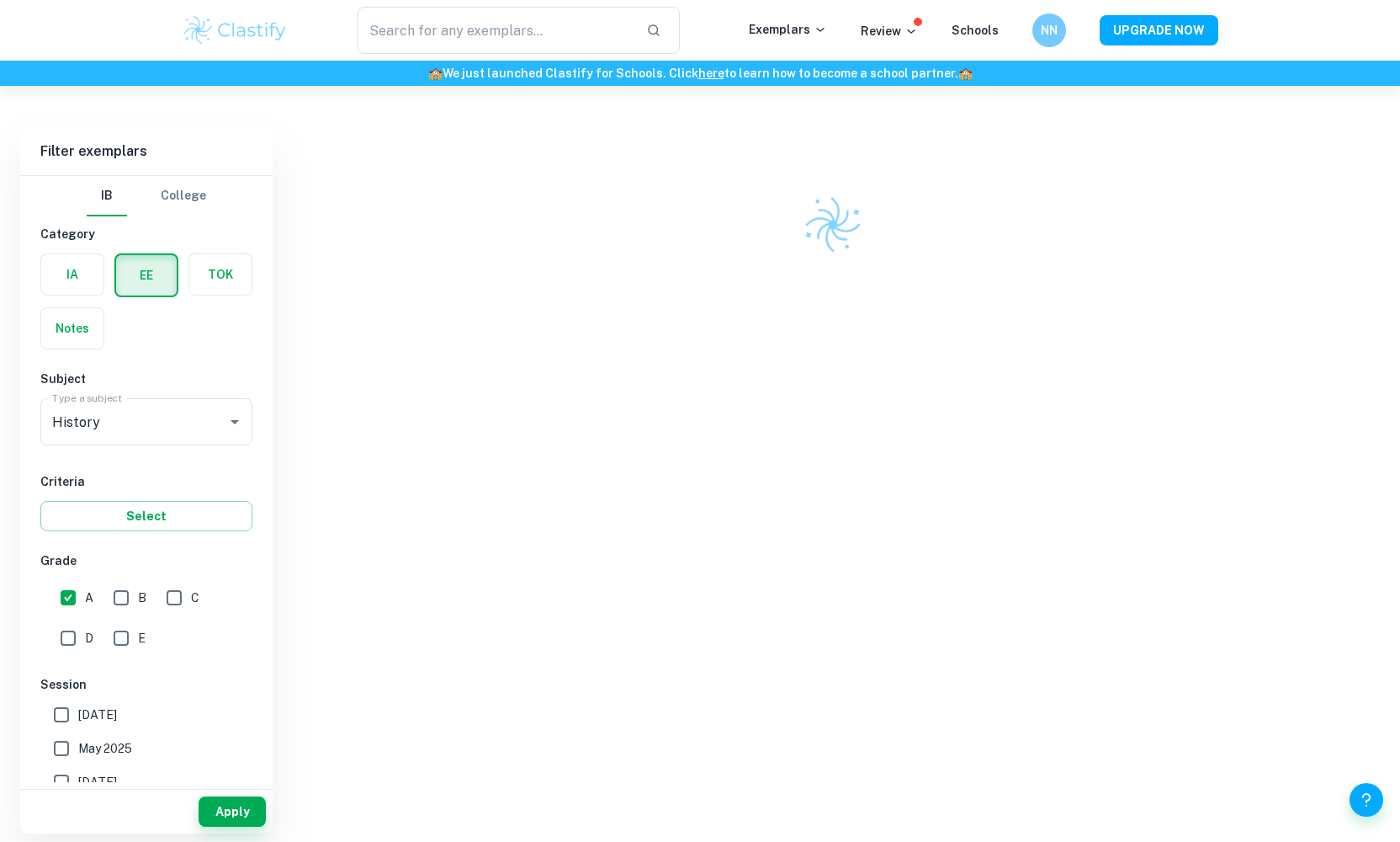
scroll to position [86, 0]
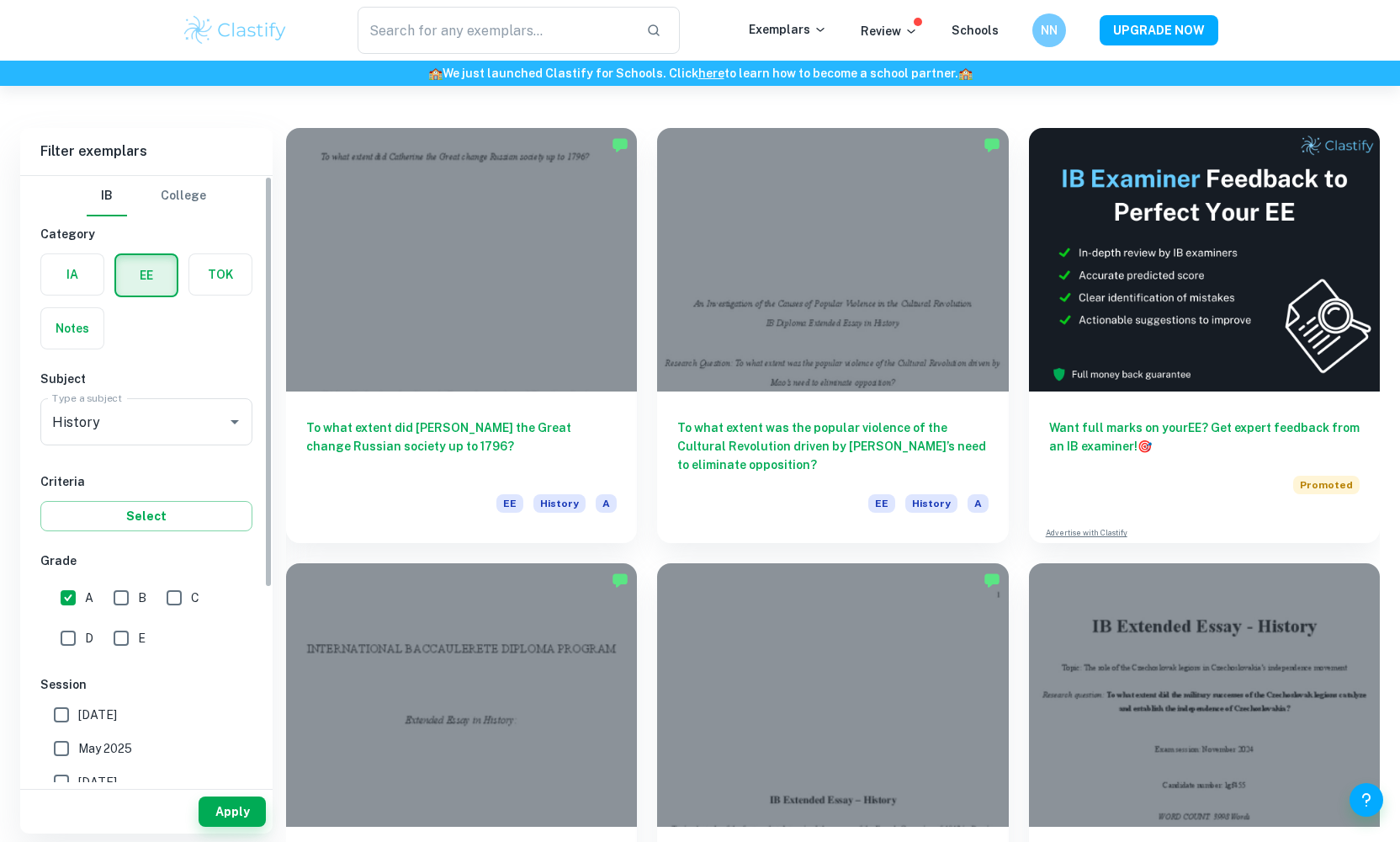
click at [118, 743] on span "May 2025" at bounding box center [104, 748] width 54 height 19
click at [78, 743] on input "May 2025" at bounding box center [62, 748] width 33 height 33
checkbox input "true"
click at [117, 717] on span "[DATE]" at bounding box center [98, 714] width 39 height 19
click at [78, 717] on input "[DATE]" at bounding box center [62, 714] width 33 height 33
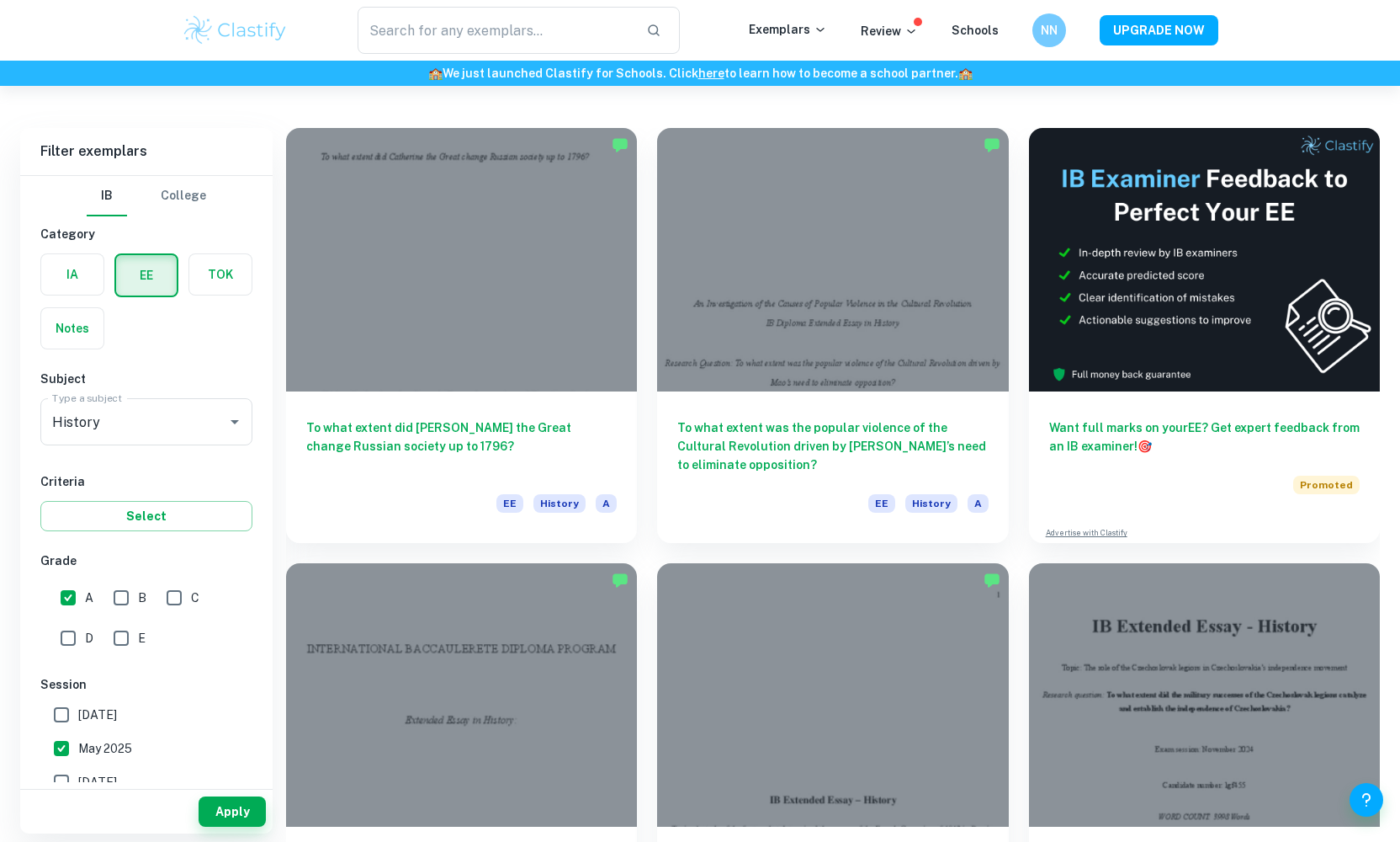
checkbox input "true"
click at [116, 771] on label "[DATE]" at bounding box center [142, 781] width 194 height 33
click at [78, 771] on input "[DATE]" at bounding box center [62, 781] width 33 height 33
checkbox input "true"
click at [246, 805] on button "Apply" at bounding box center [231, 811] width 67 height 30
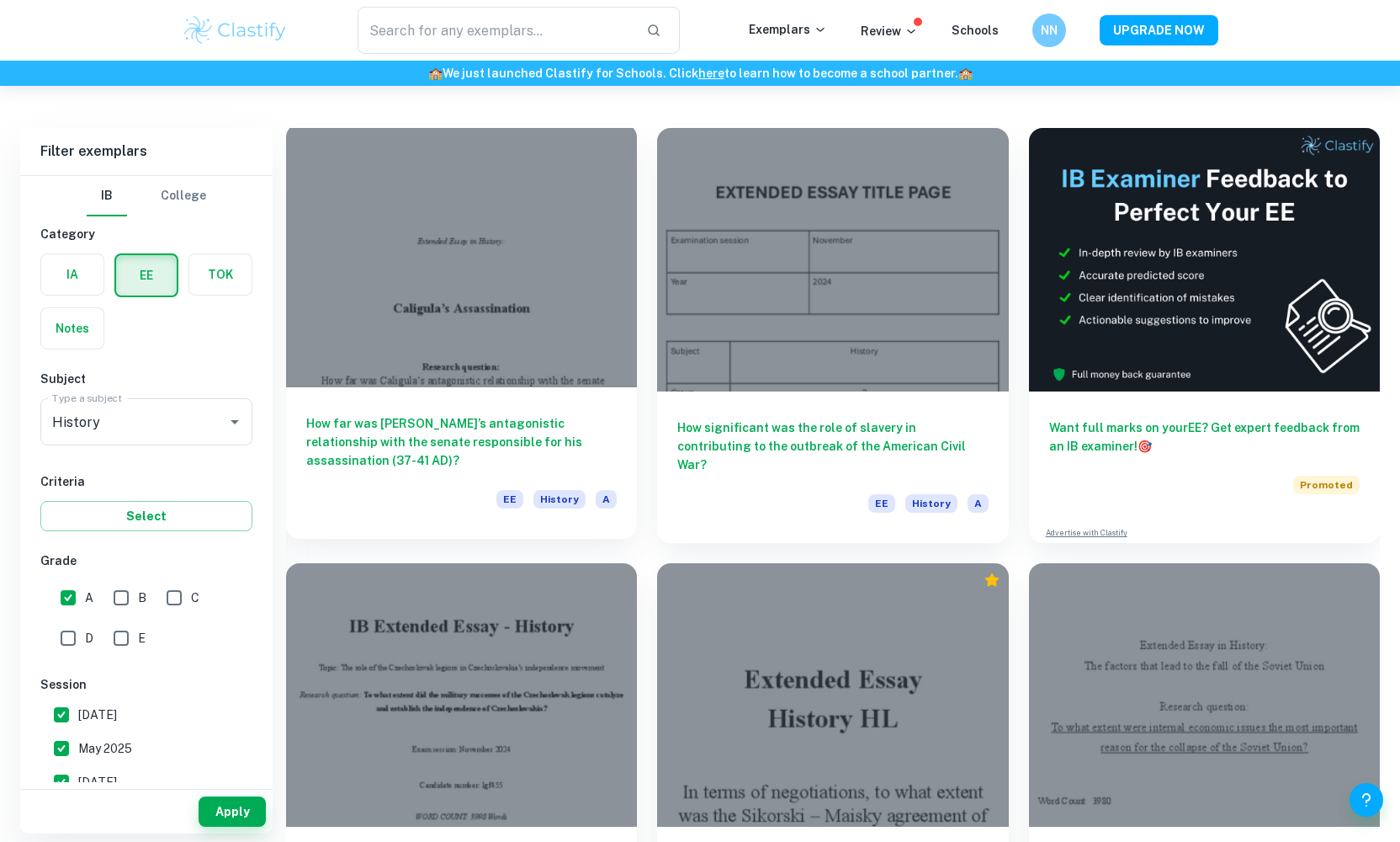
click at [539, 466] on h6 "How far was [PERSON_NAME]’s antagonistic relationship with the senate responsib…" at bounding box center [462, 442] width 310 height 56
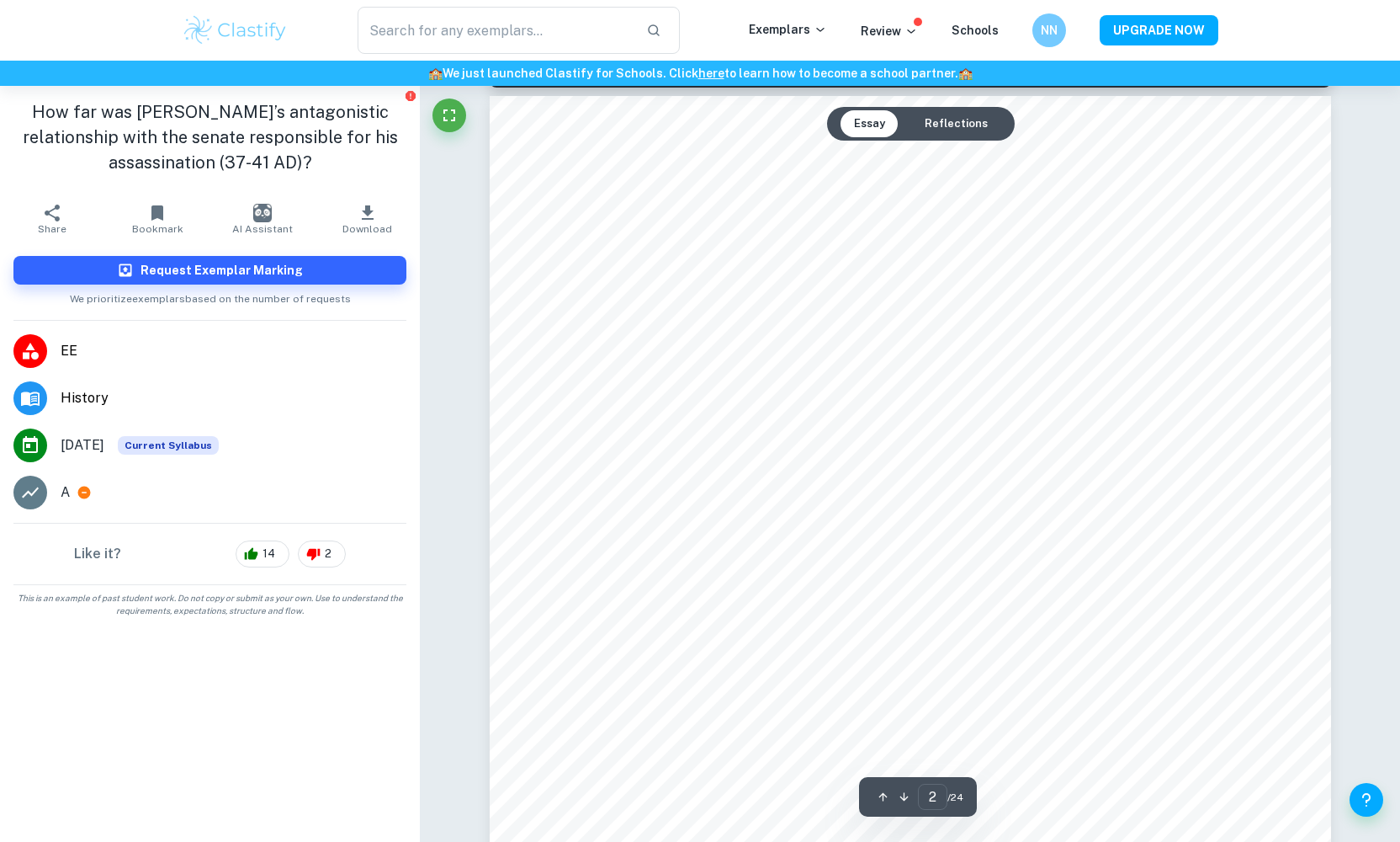
scroll to position [1345, 0]
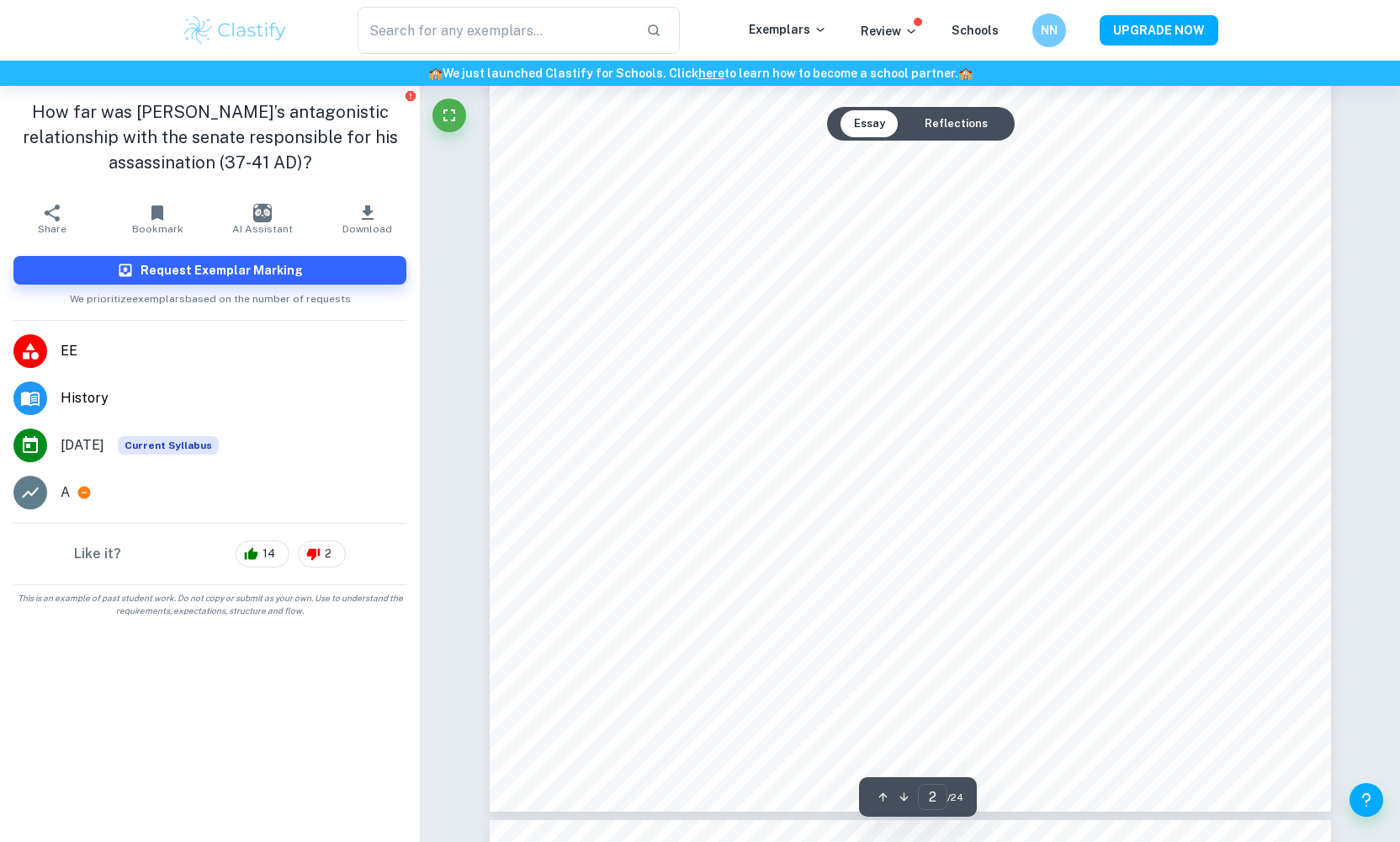
type input "3"
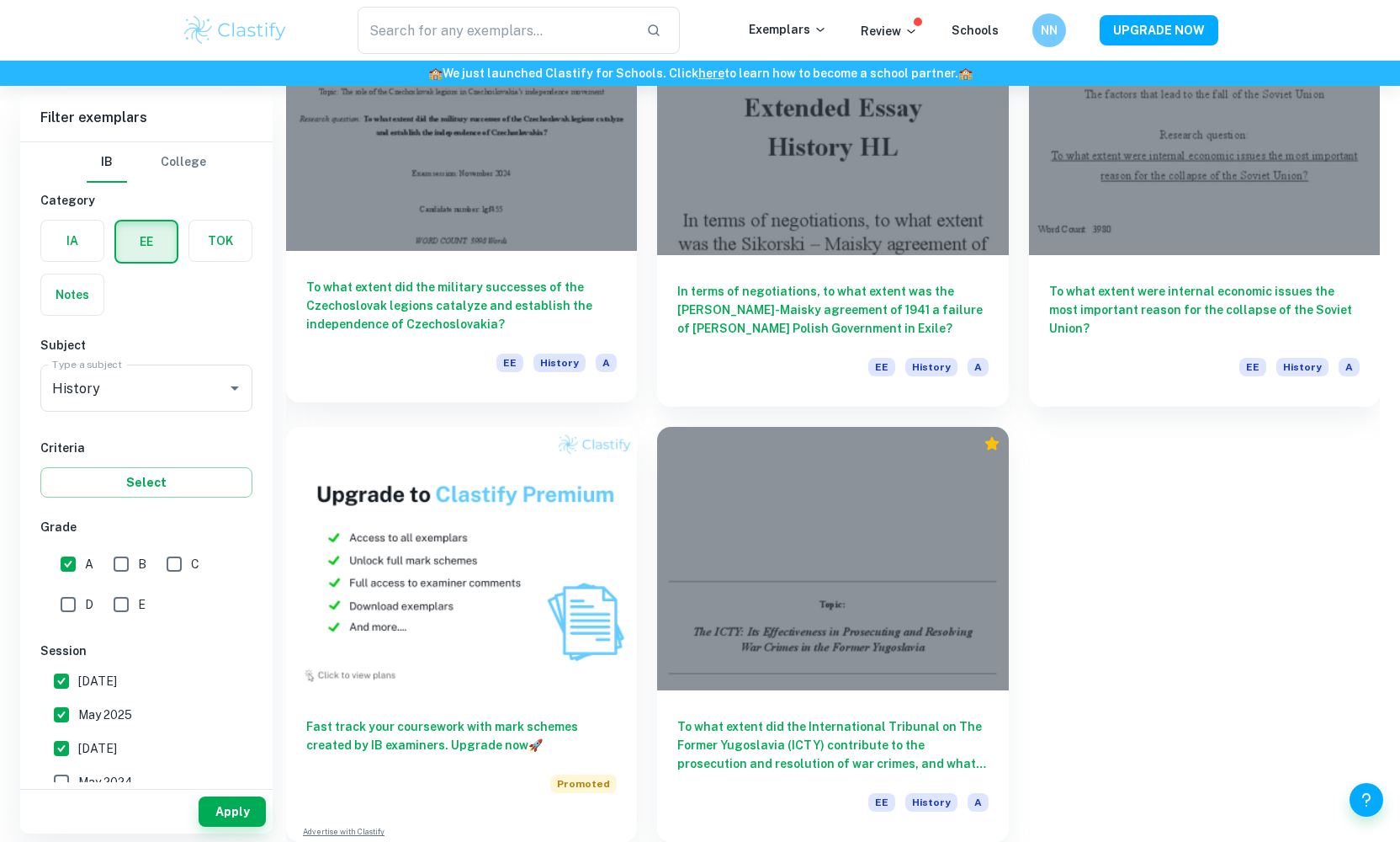
scroll to position [657, 0]
click at [479, 270] on div "To what extent did the military successes of the Czechoslovak legions catalyze …" at bounding box center [461, 326] width 350 height 151
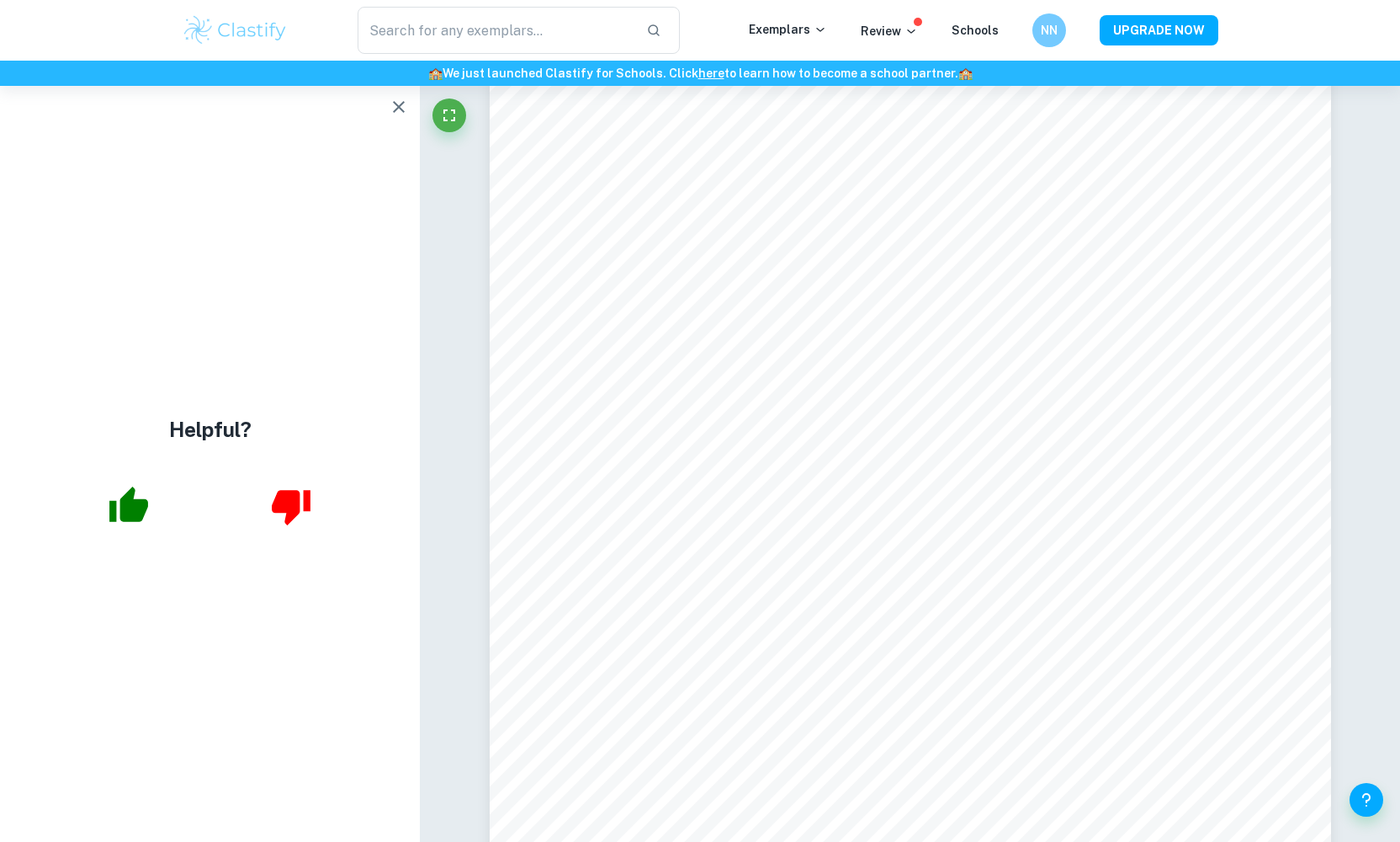
scroll to position [13556, 0]
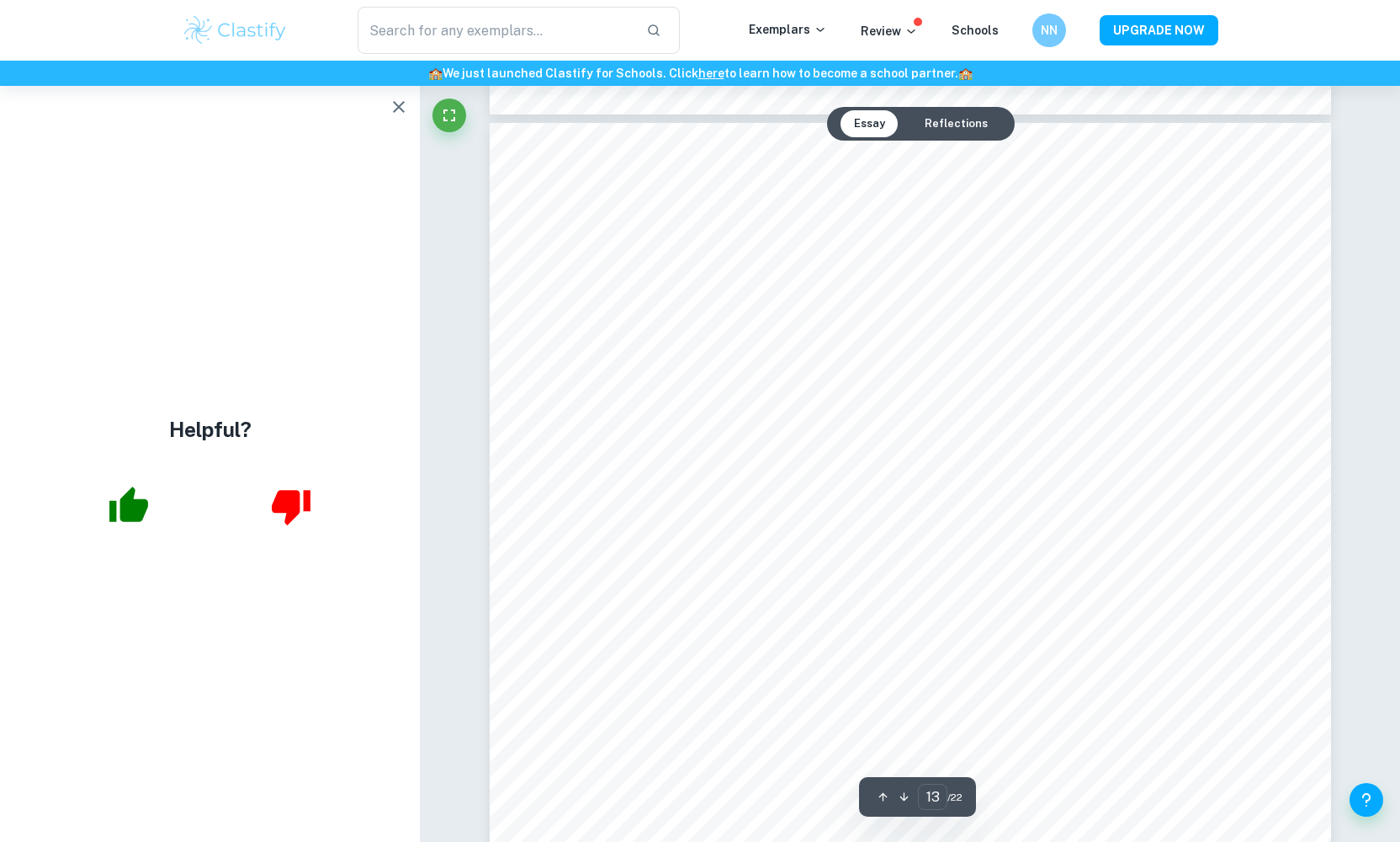
click at [970, 119] on button "Reflections" at bounding box center [956, 124] width 90 height 27
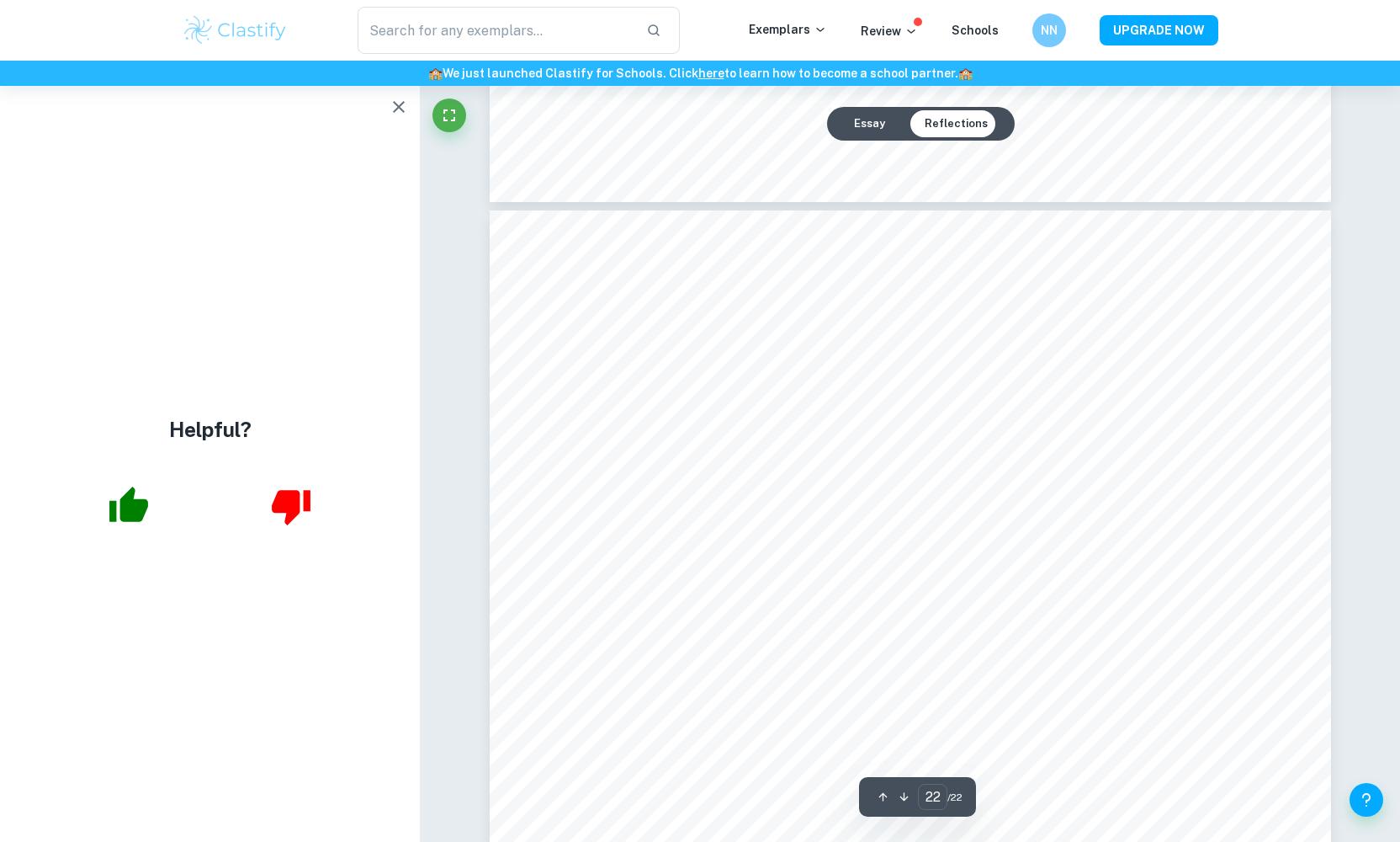
scroll to position [23740, 0]
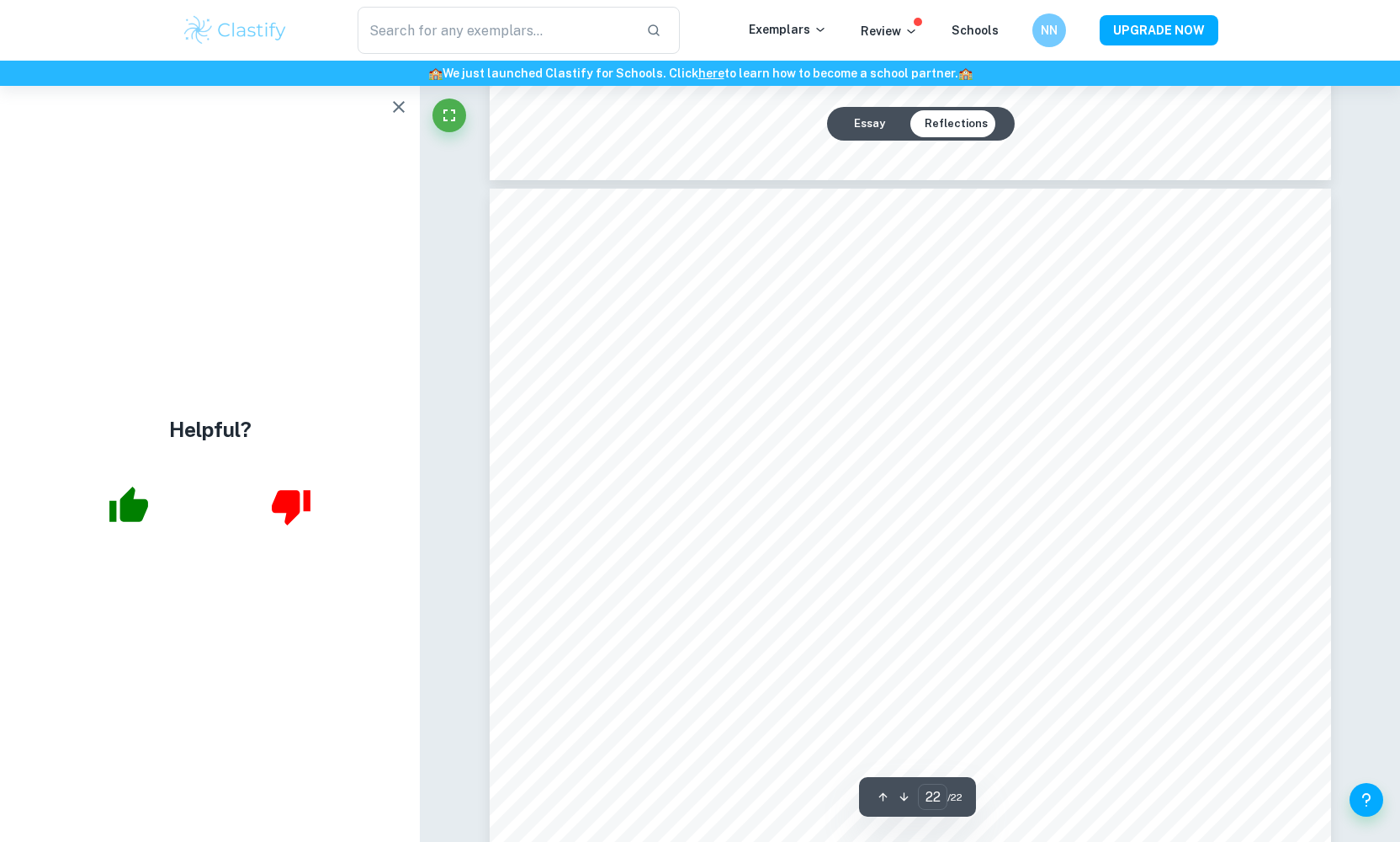
click at [859, 119] on button "Essay" at bounding box center [869, 124] width 58 height 27
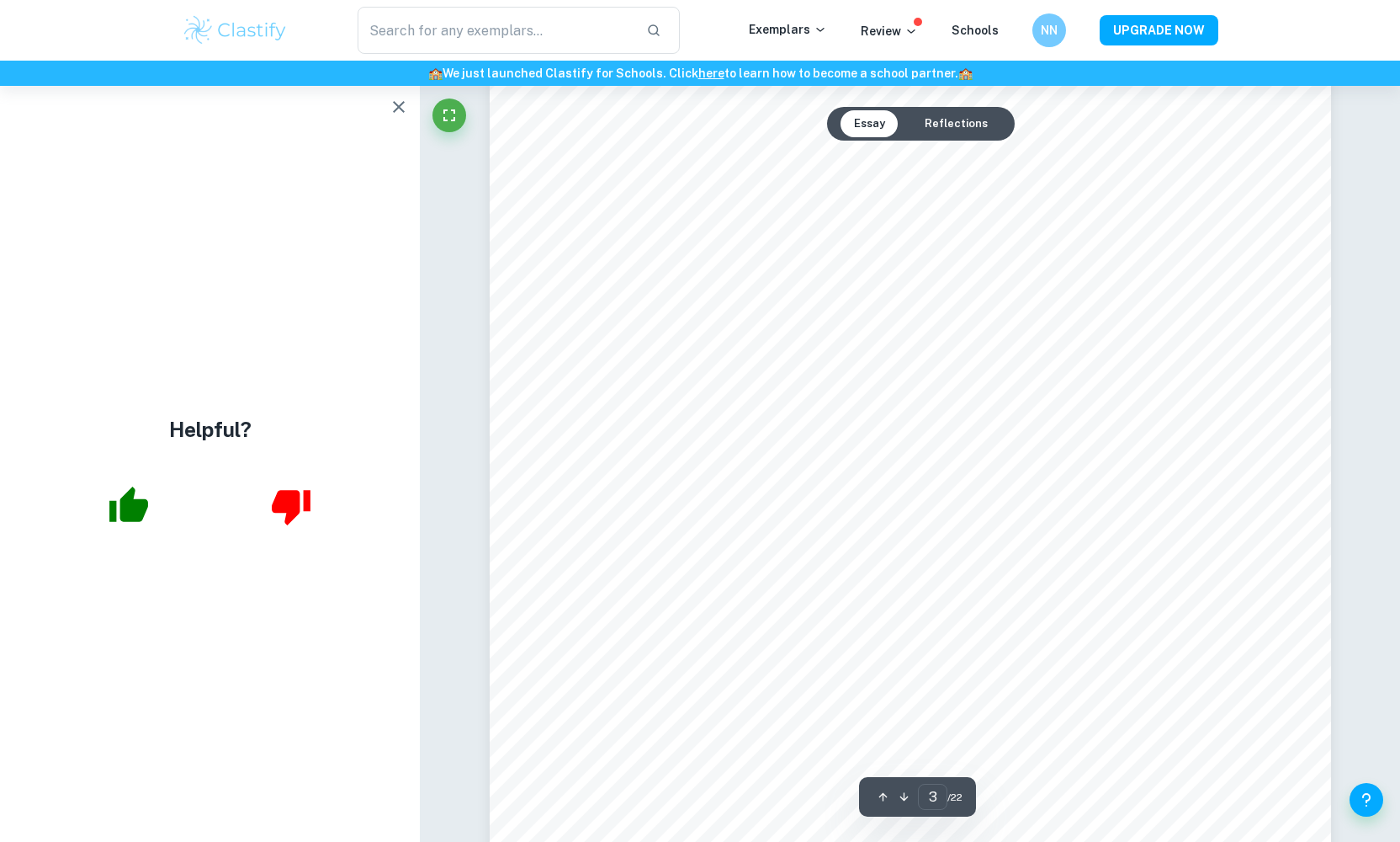
scroll to position [2220, 0]
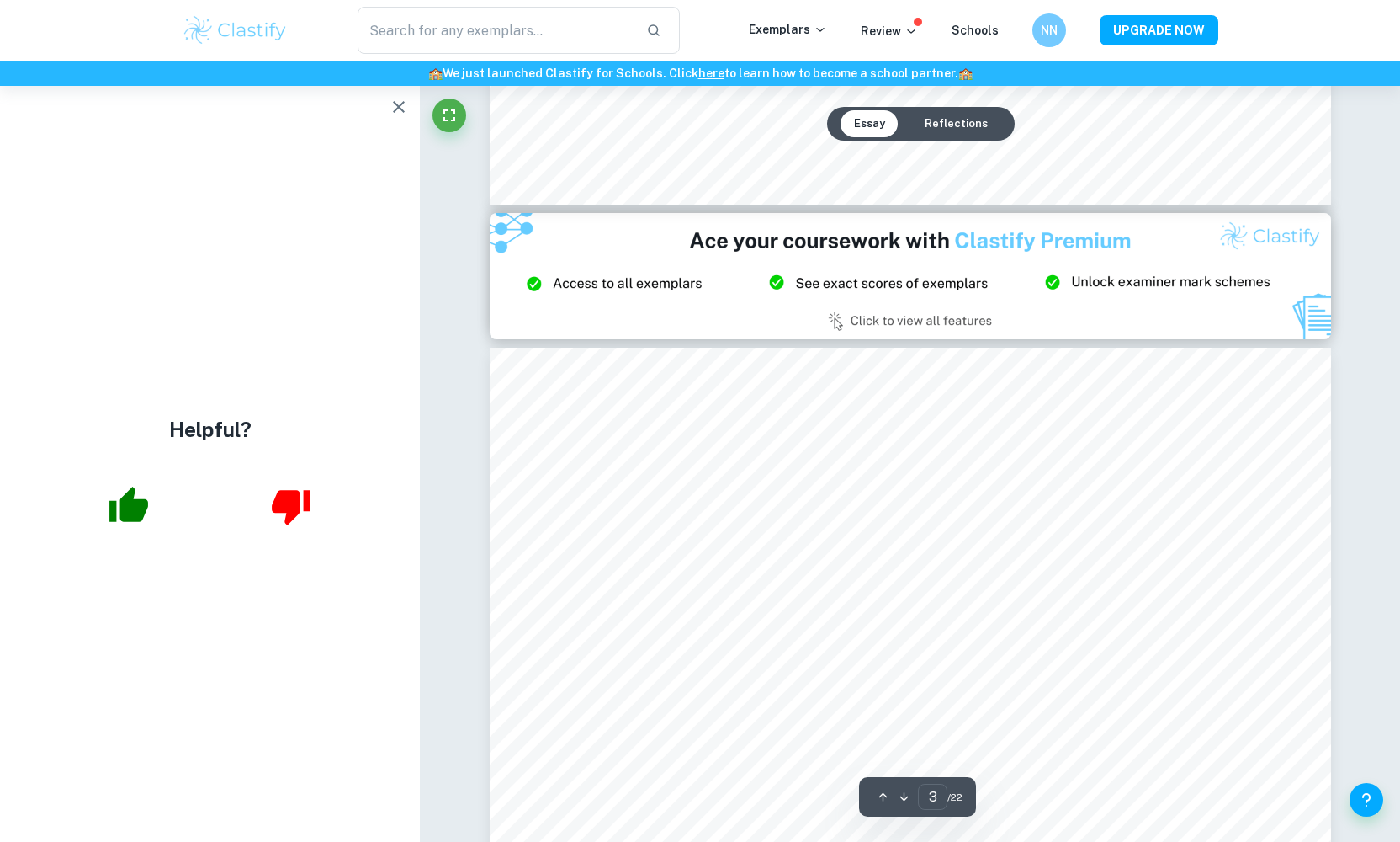
type input "2"
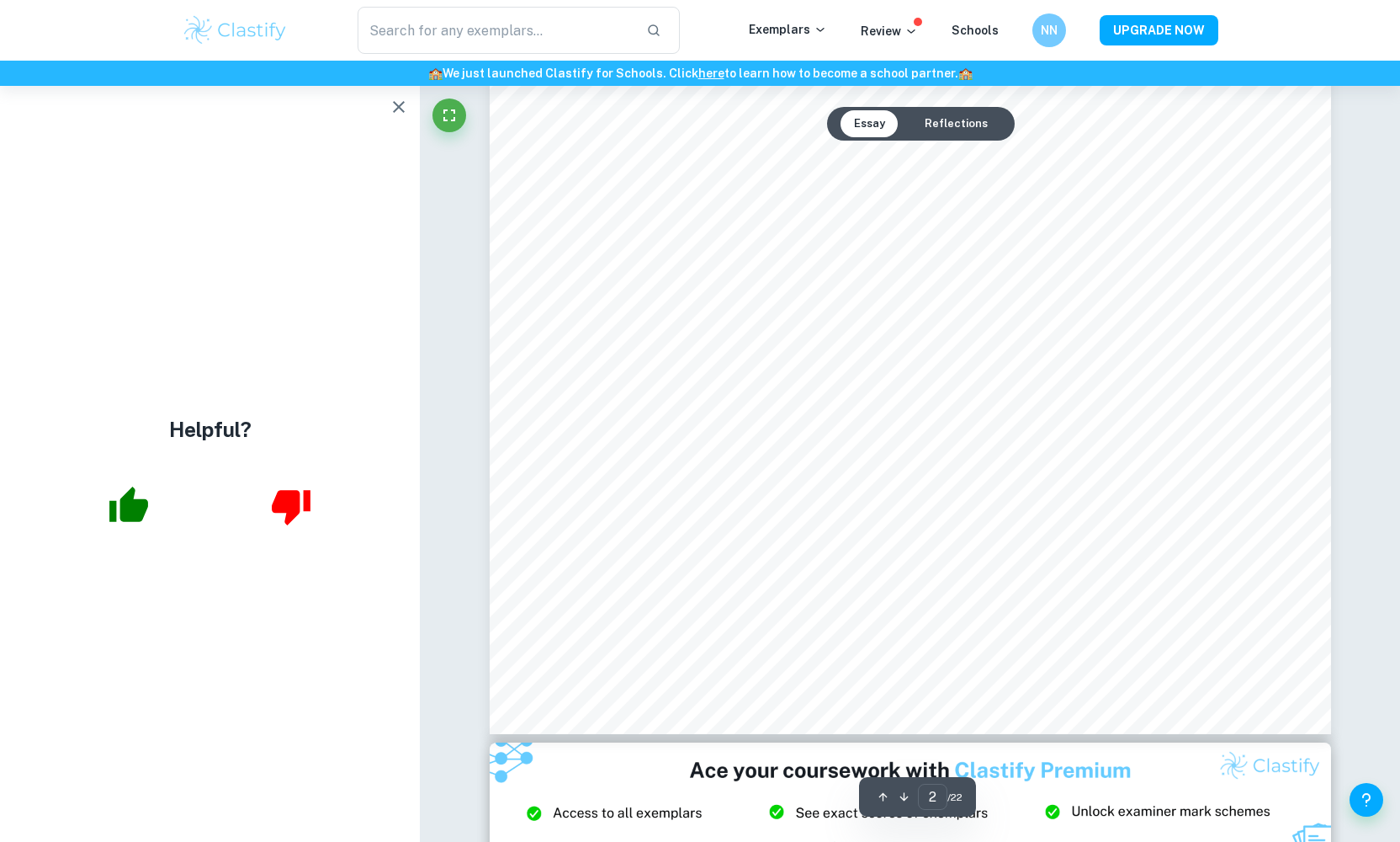
scroll to position [1605, 0]
